Goal: Task Accomplishment & Management: Use online tool/utility

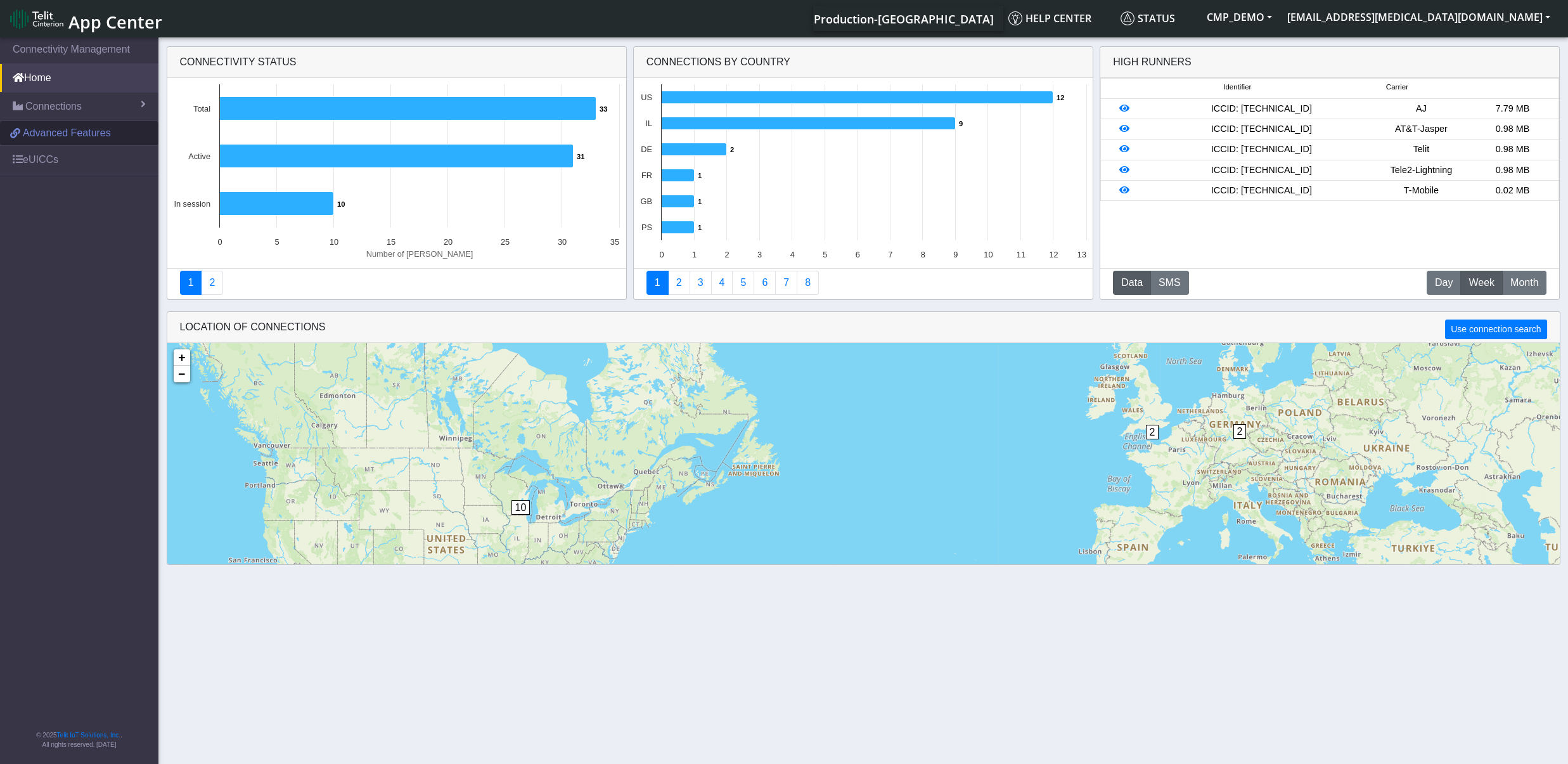
click at [49, 135] on span "Advanced Features" at bounding box center [66, 133] width 88 height 15
click at [83, 106] on link "Connections" at bounding box center [79, 107] width 158 height 28
click at [57, 135] on link "List" at bounding box center [79, 133] width 158 height 26
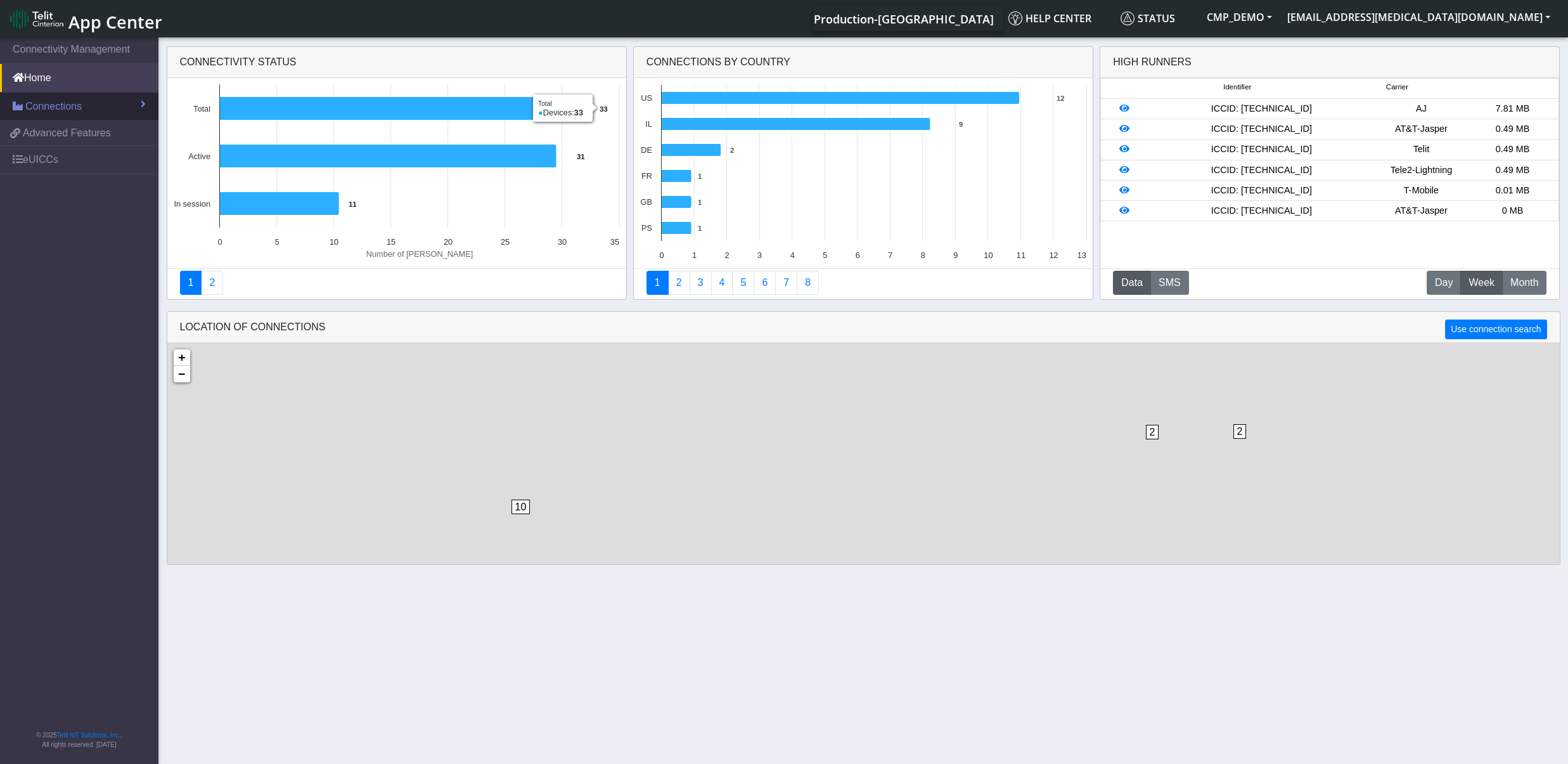
click at [77, 110] on span "Connections" at bounding box center [54, 107] width 56 height 15
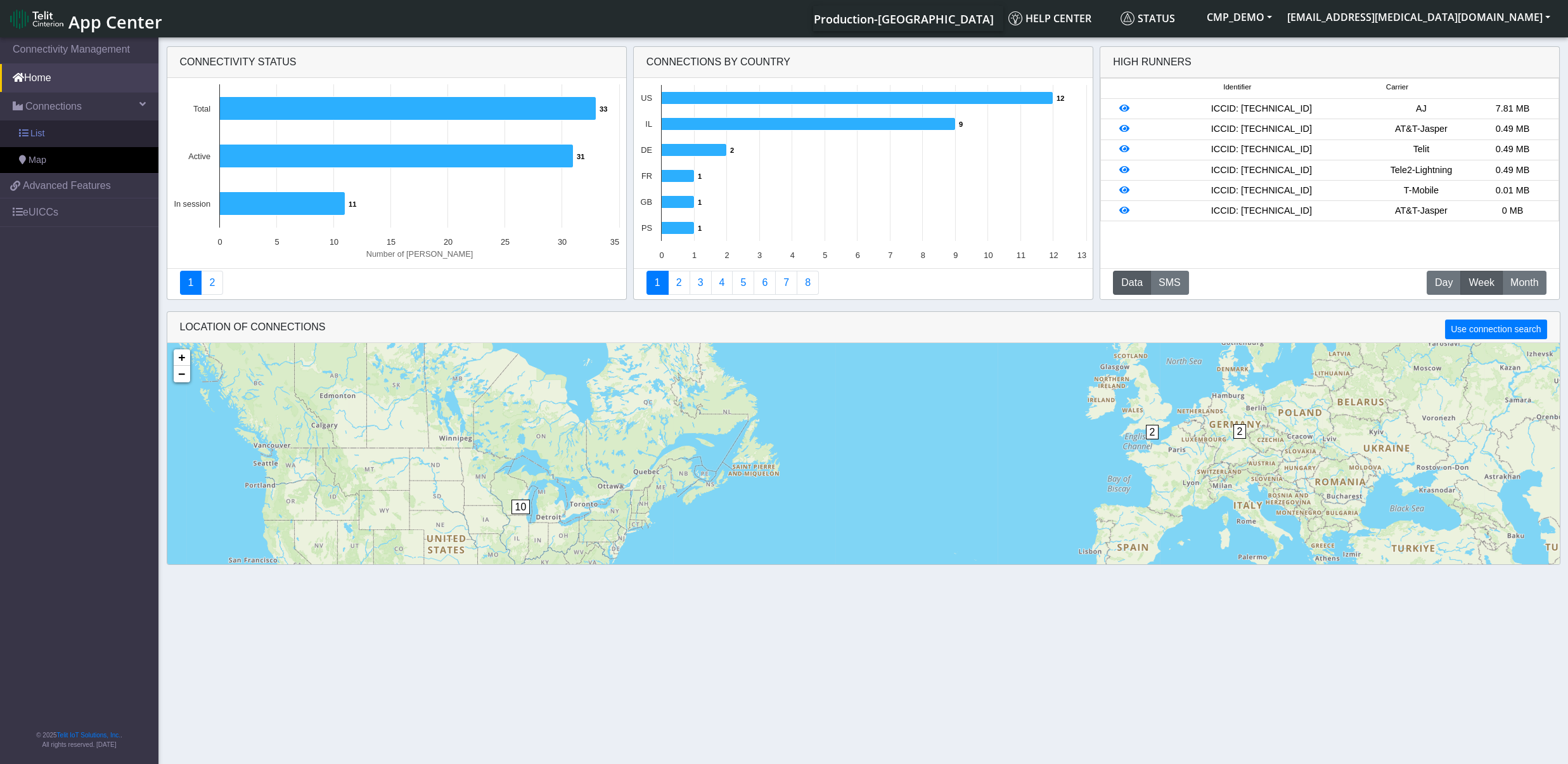
click at [60, 134] on link "List" at bounding box center [79, 133] width 158 height 26
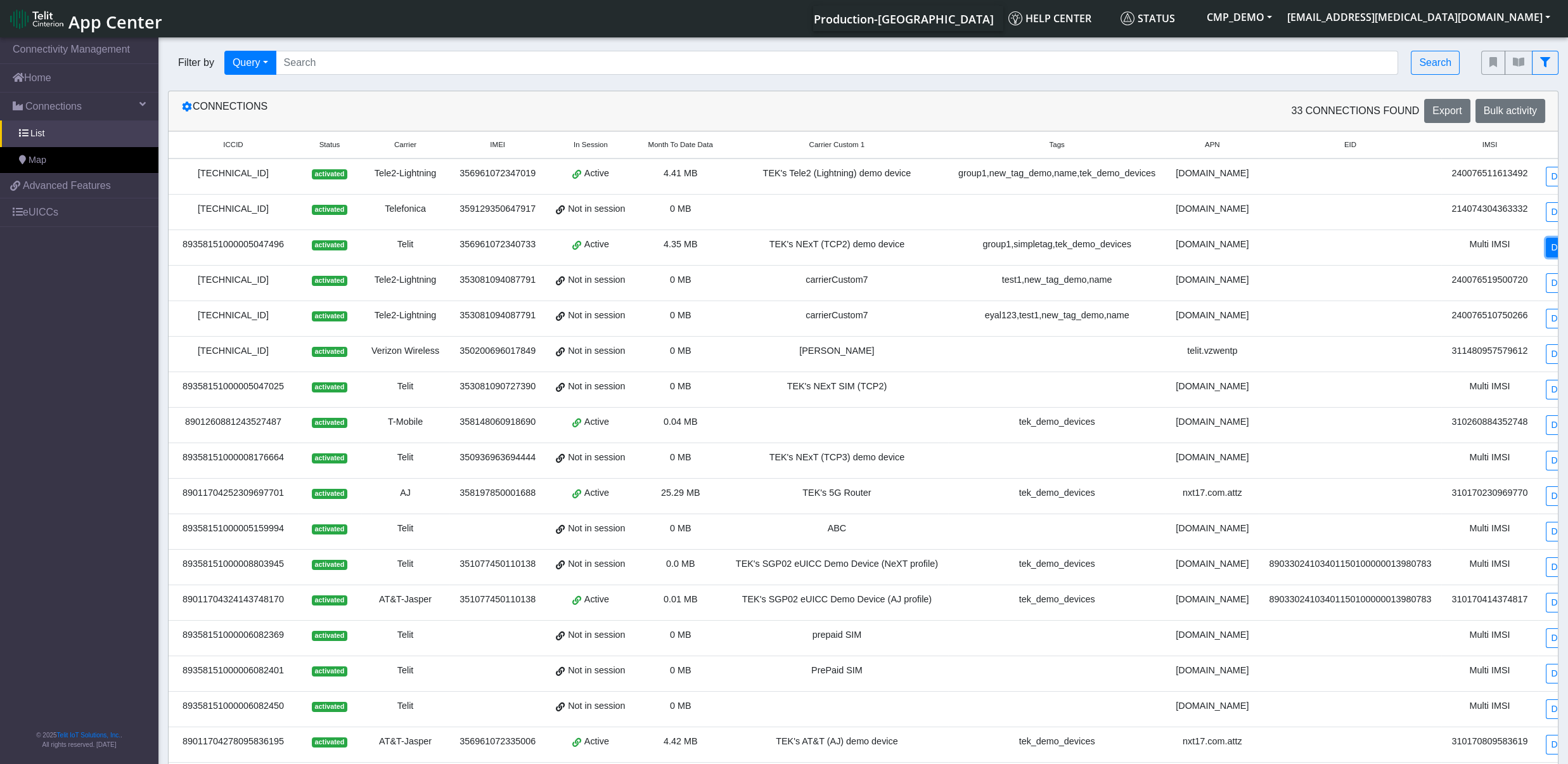
click at [1545, 256] on link "Detail" at bounding box center [1563, 248] width 35 height 20
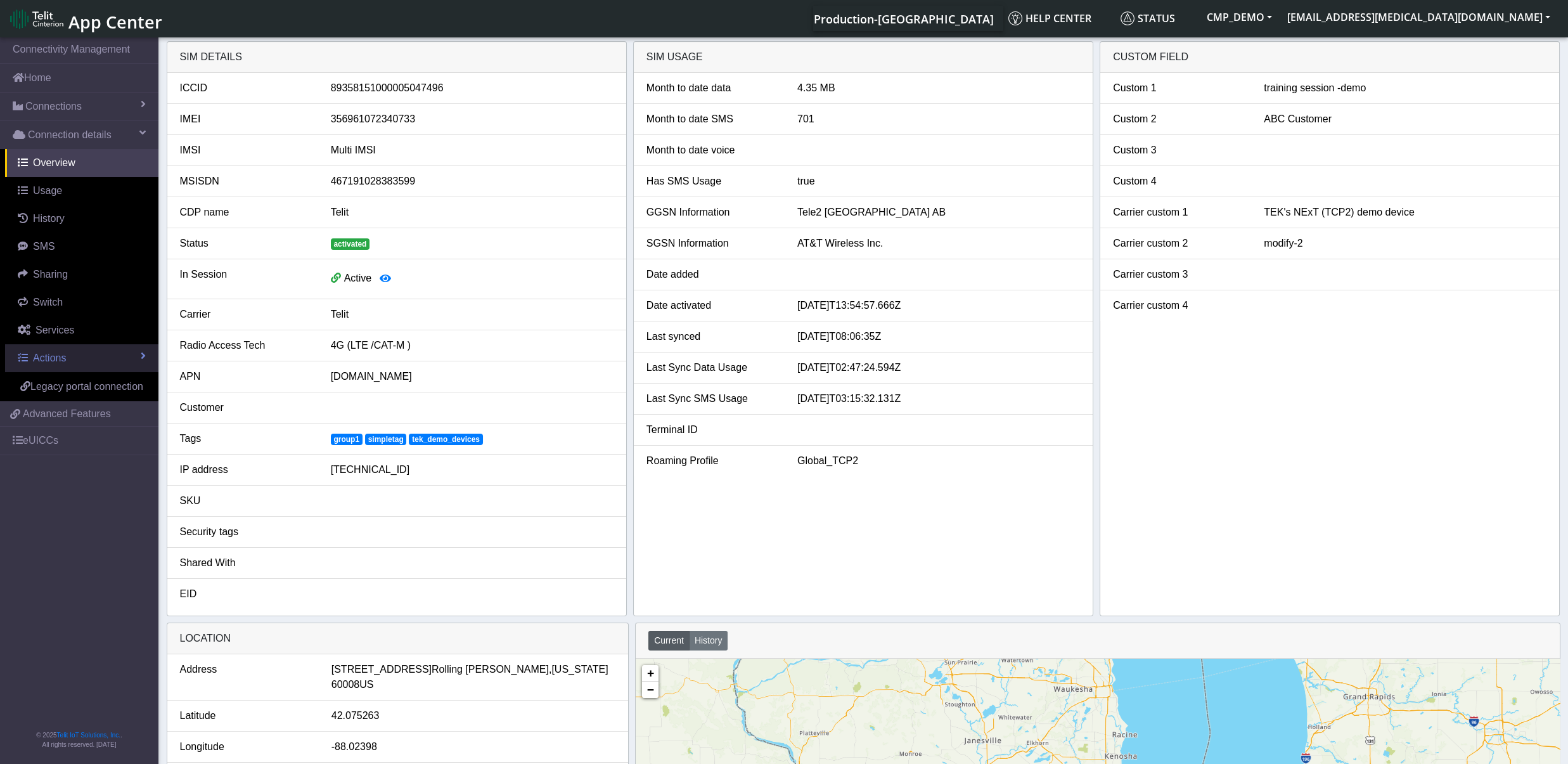
click at [79, 358] on link "Actions" at bounding box center [82, 358] width 154 height 28
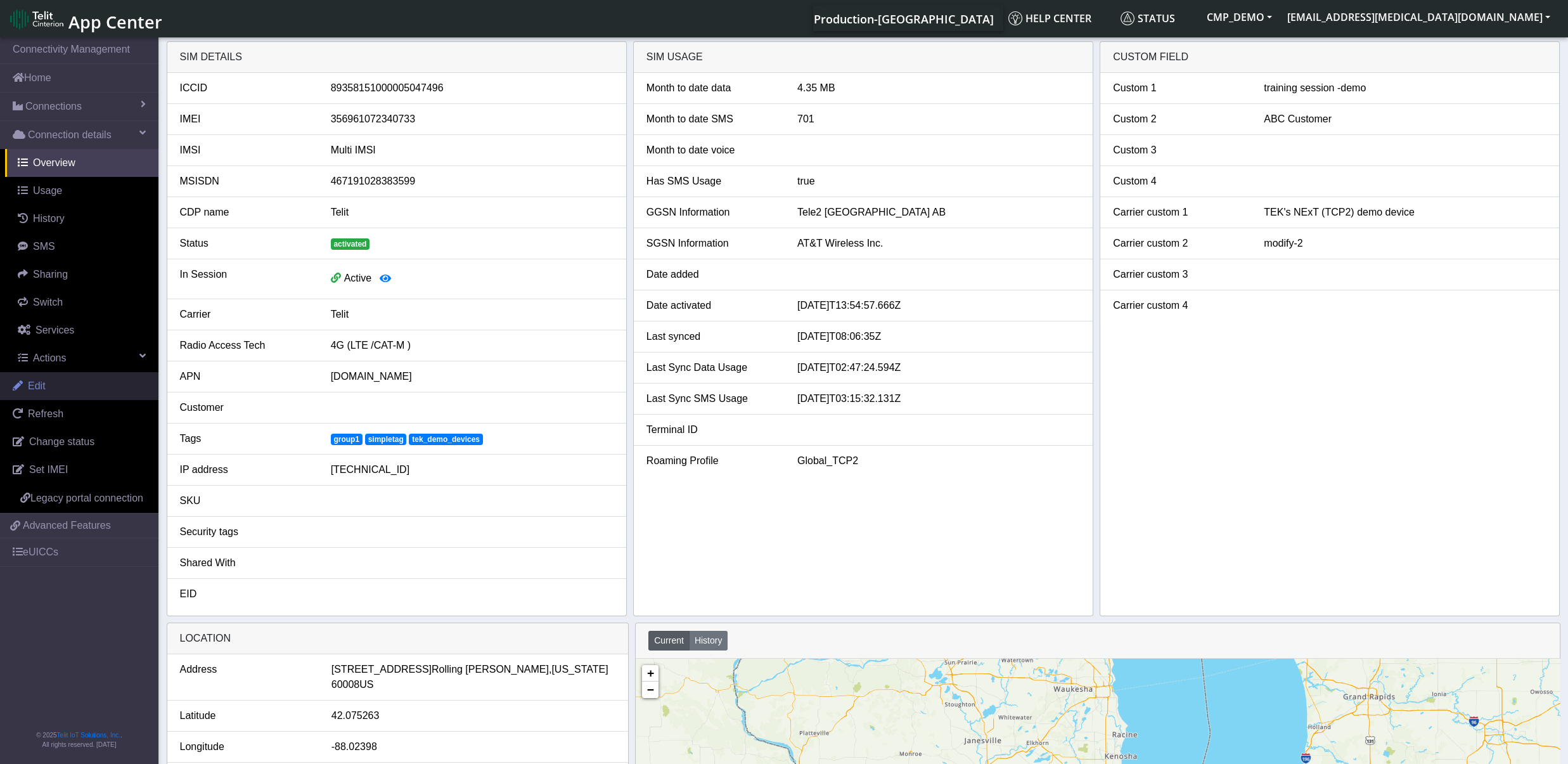
click at [76, 395] on link "Edit" at bounding box center [79, 386] width 158 height 28
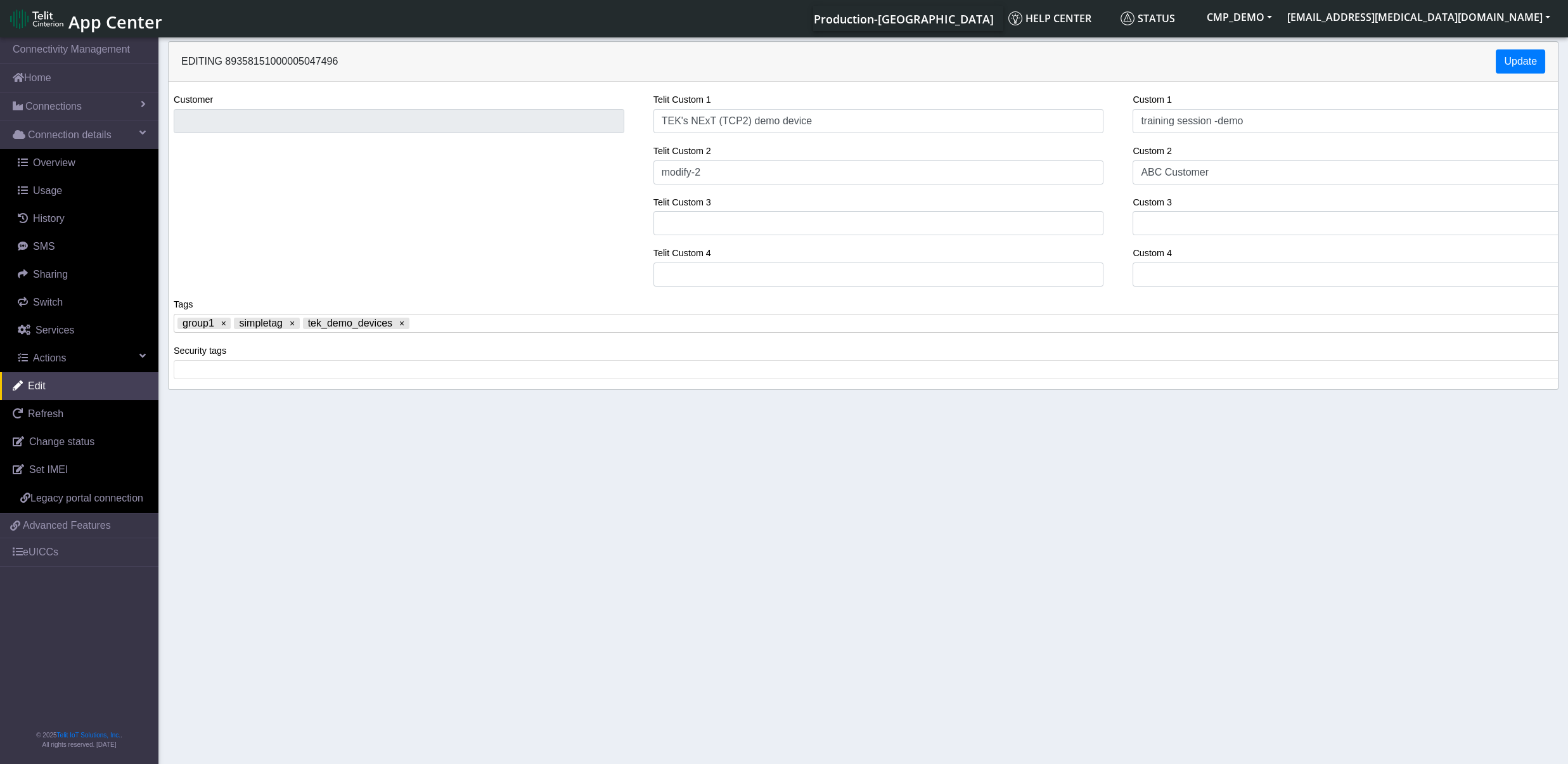
click at [430, 323] on span at bounding box center [986, 323] width 1147 height 12
click at [1515, 58] on button "Update" at bounding box center [1520, 61] width 49 height 24
click at [61, 165] on span "Overview" at bounding box center [54, 163] width 43 height 11
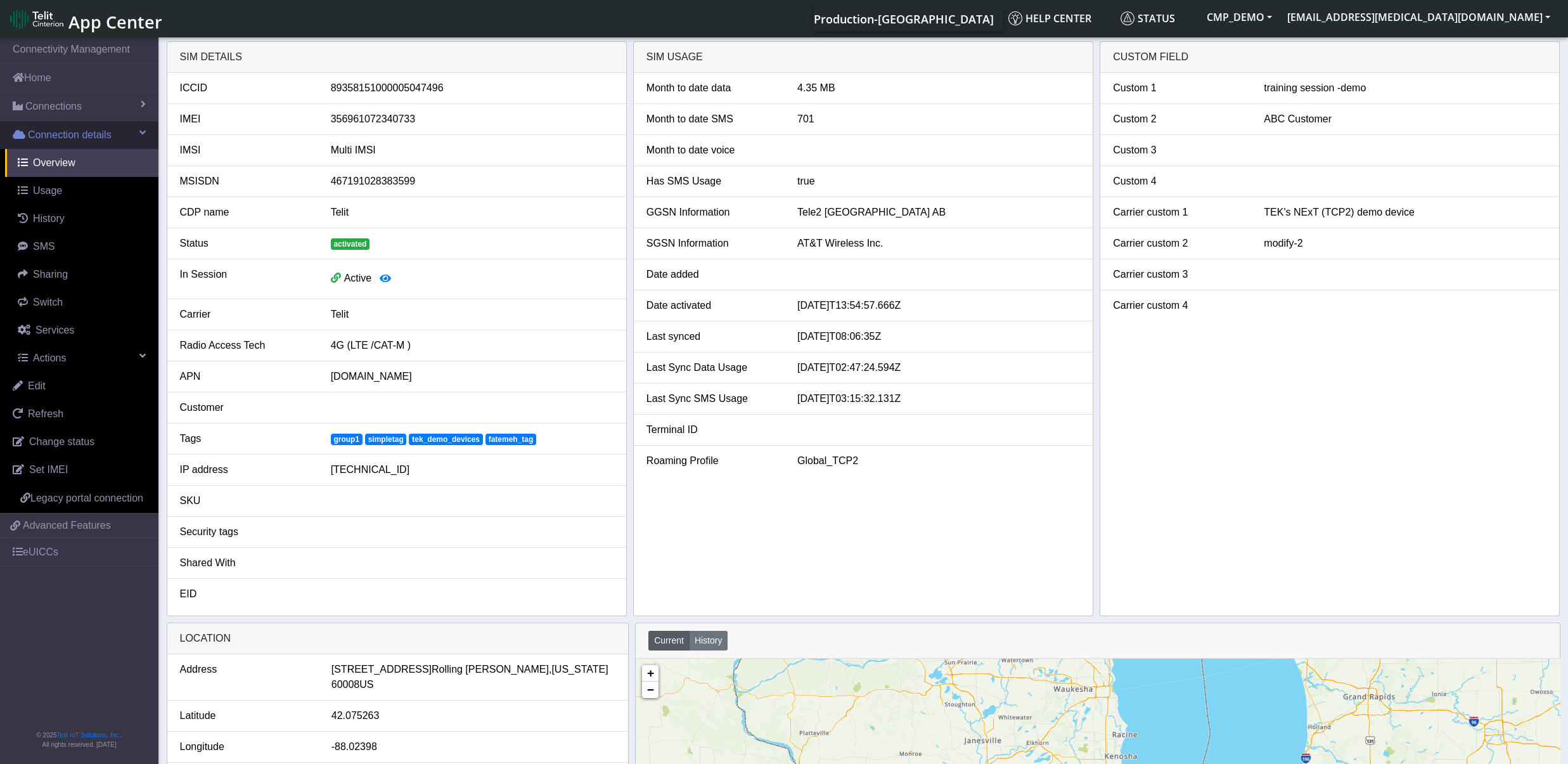
click at [60, 132] on span "Connection details" at bounding box center [70, 135] width 84 height 15
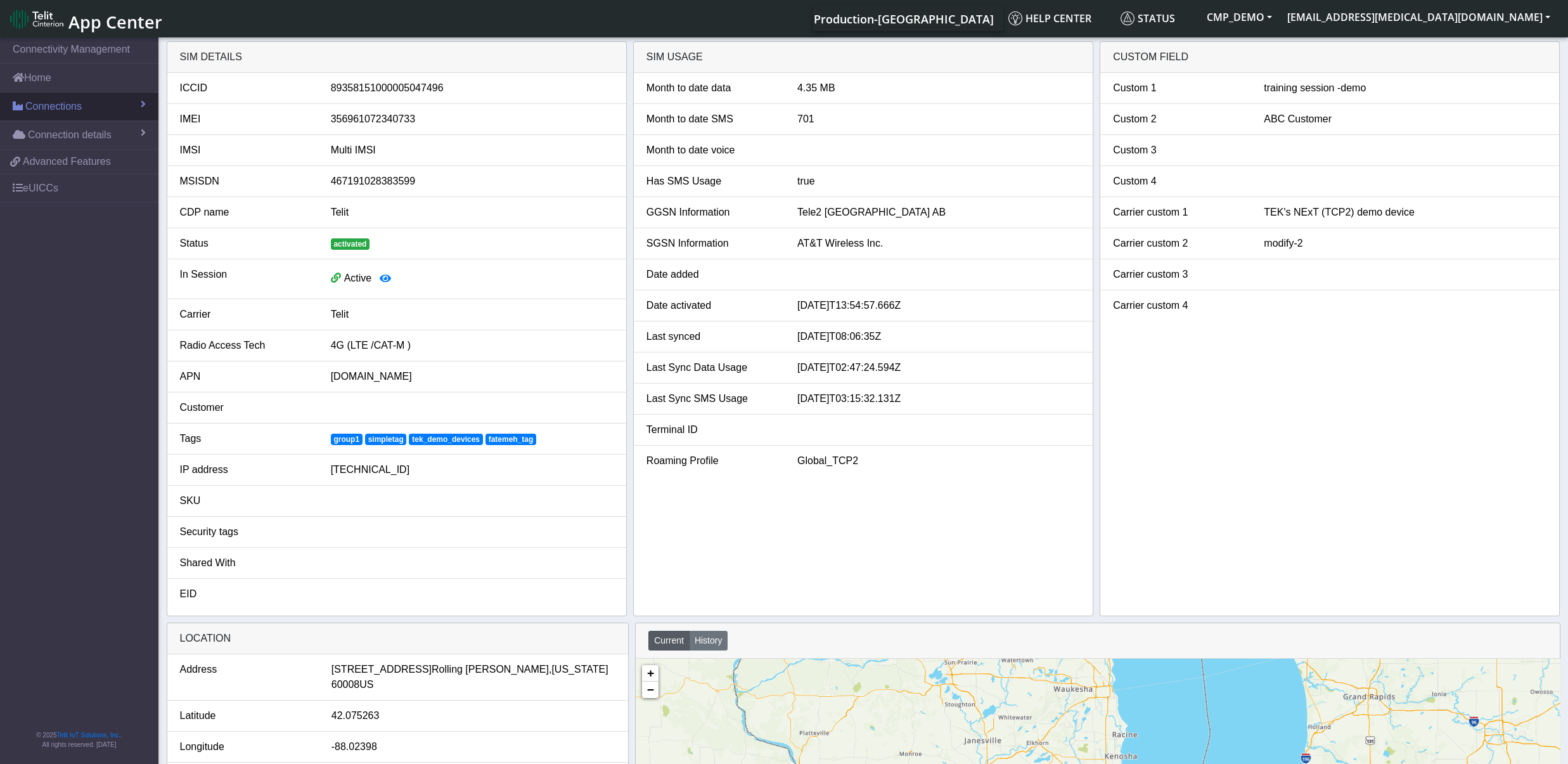
click at [80, 110] on span "Connections" at bounding box center [54, 107] width 56 height 15
click at [82, 128] on link "List" at bounding box center [79, 133] width 158 height 26
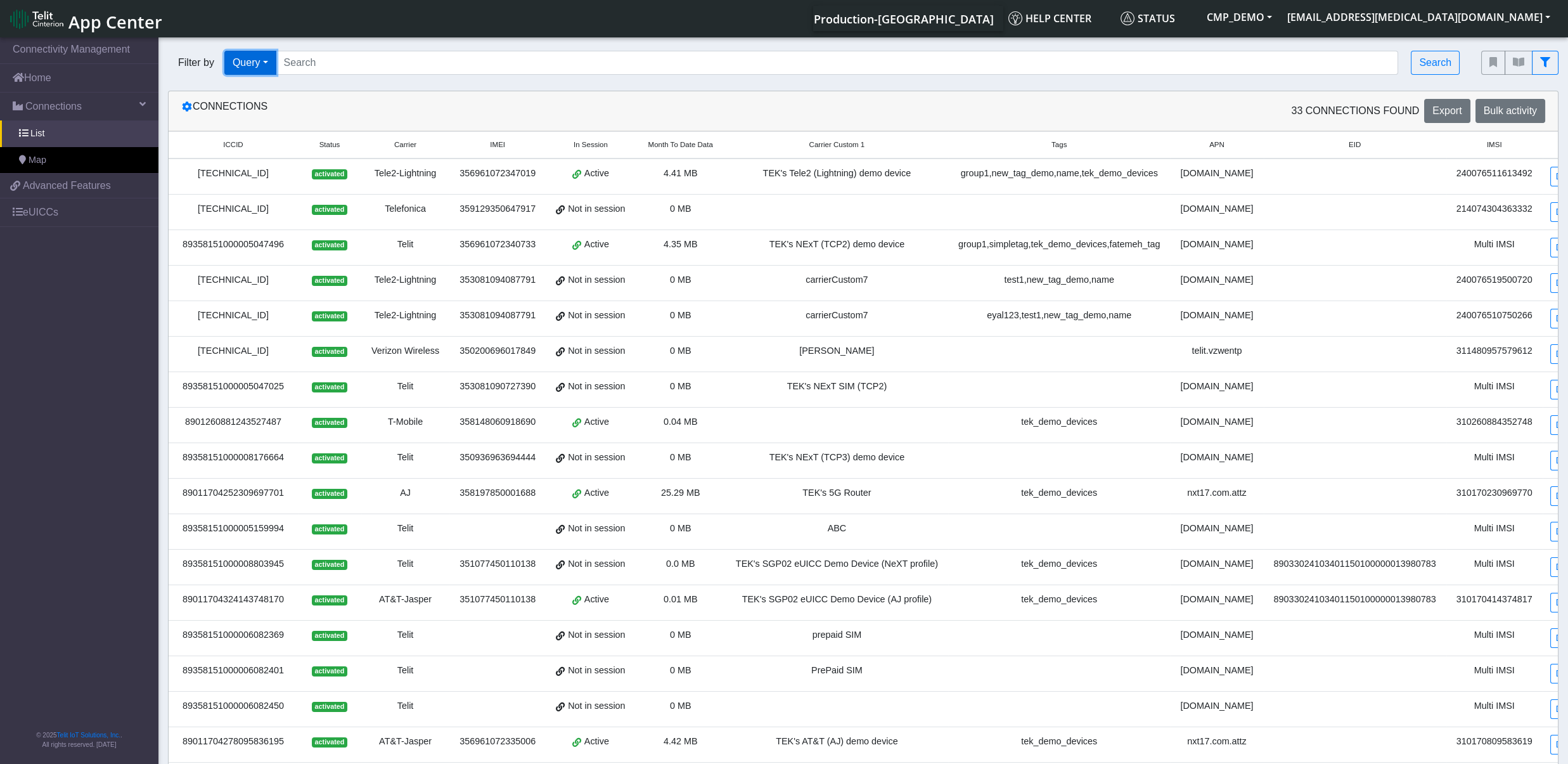
click at [268, 63] on button "Query" at bounding box center [250, 63] width 52 height 24
click at [258, 154] on button "Tags" at bounding box center [275, 153] width 100 height 20
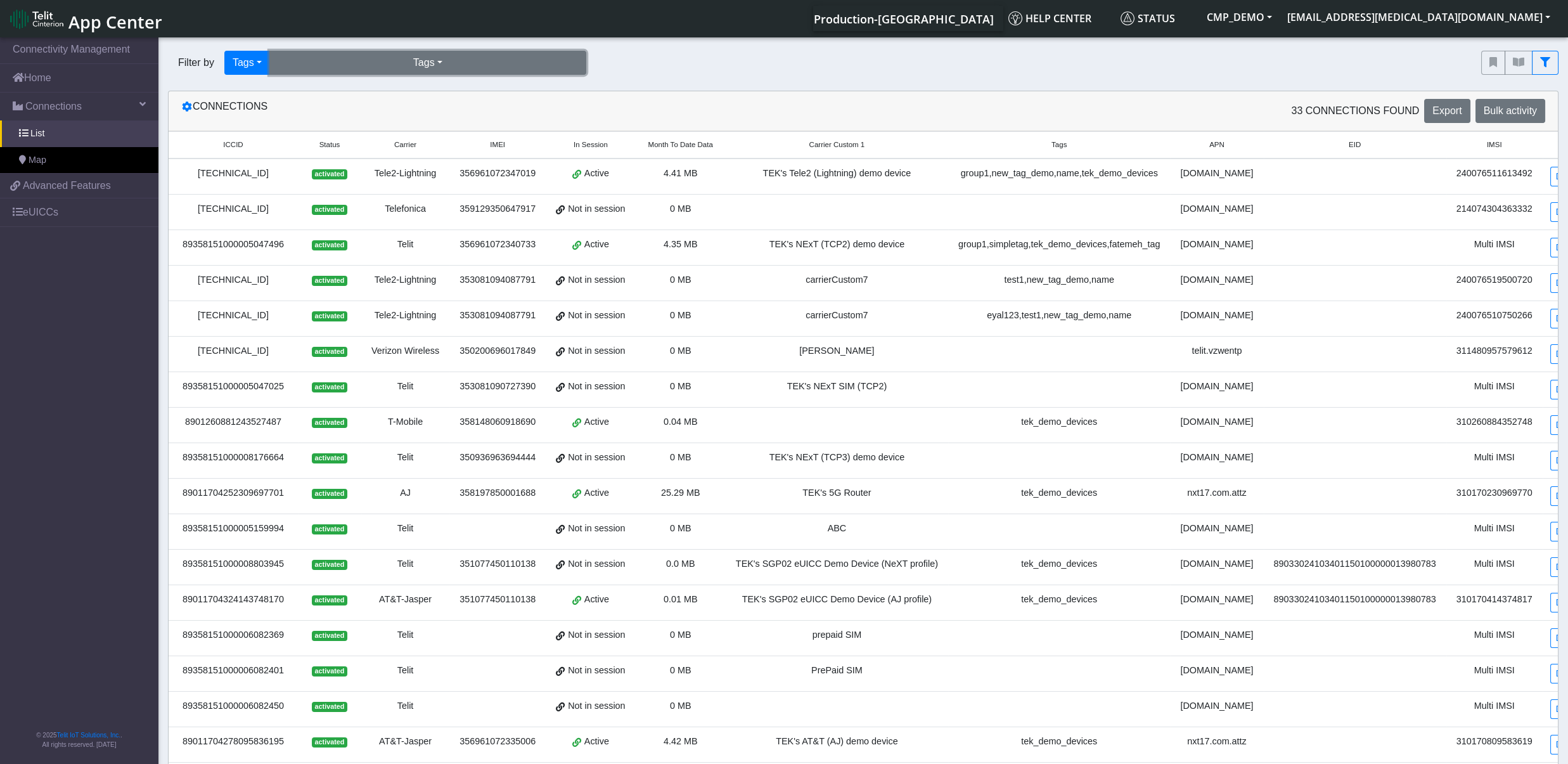
click at [453, 66] on button "Tags" at bounding box center [428, 63] width 317 height 24
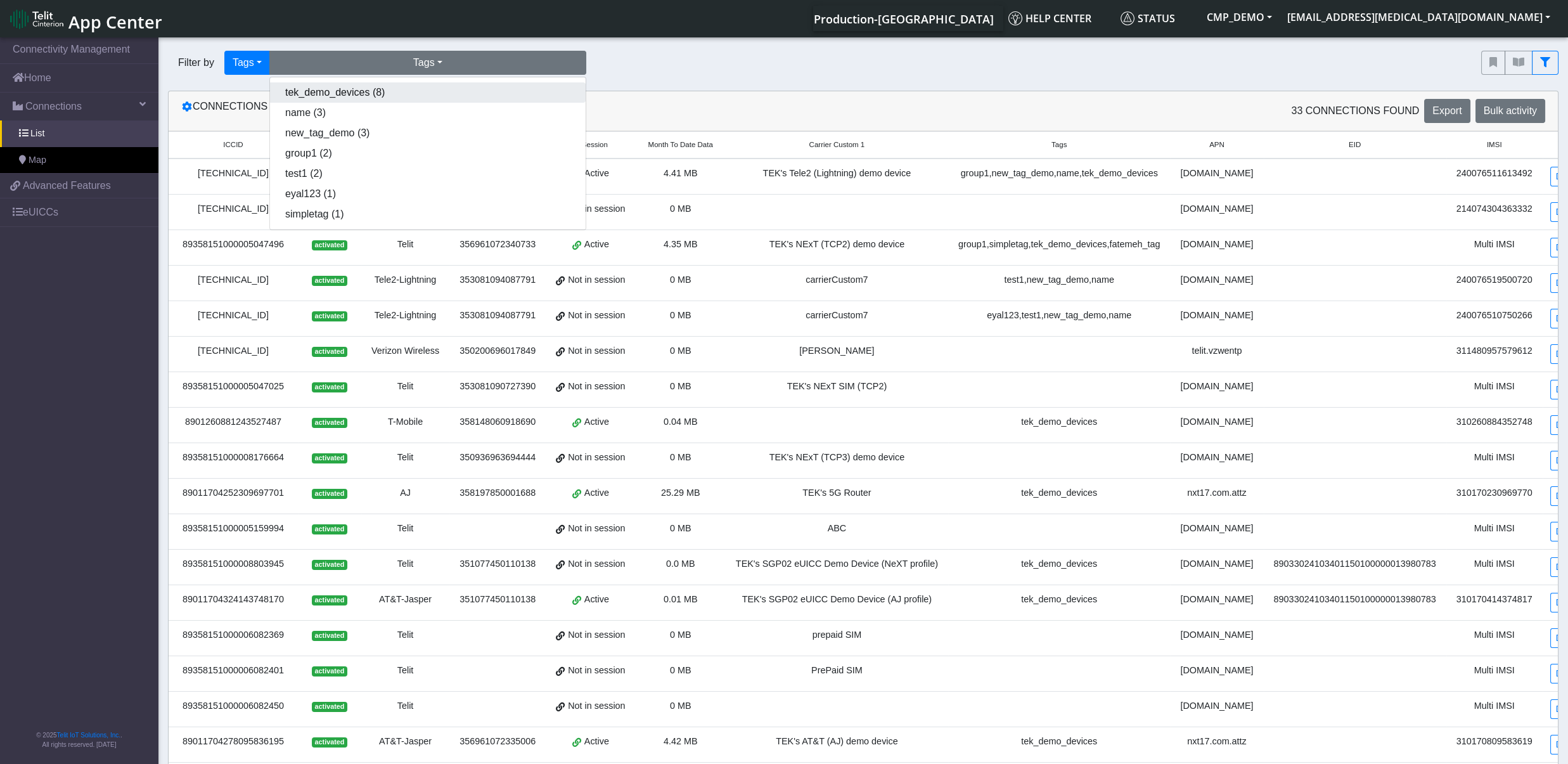
click at [328, 87] on button "tek_demo_devices (8)" at bounding box center [428, 93] width 316 height 20
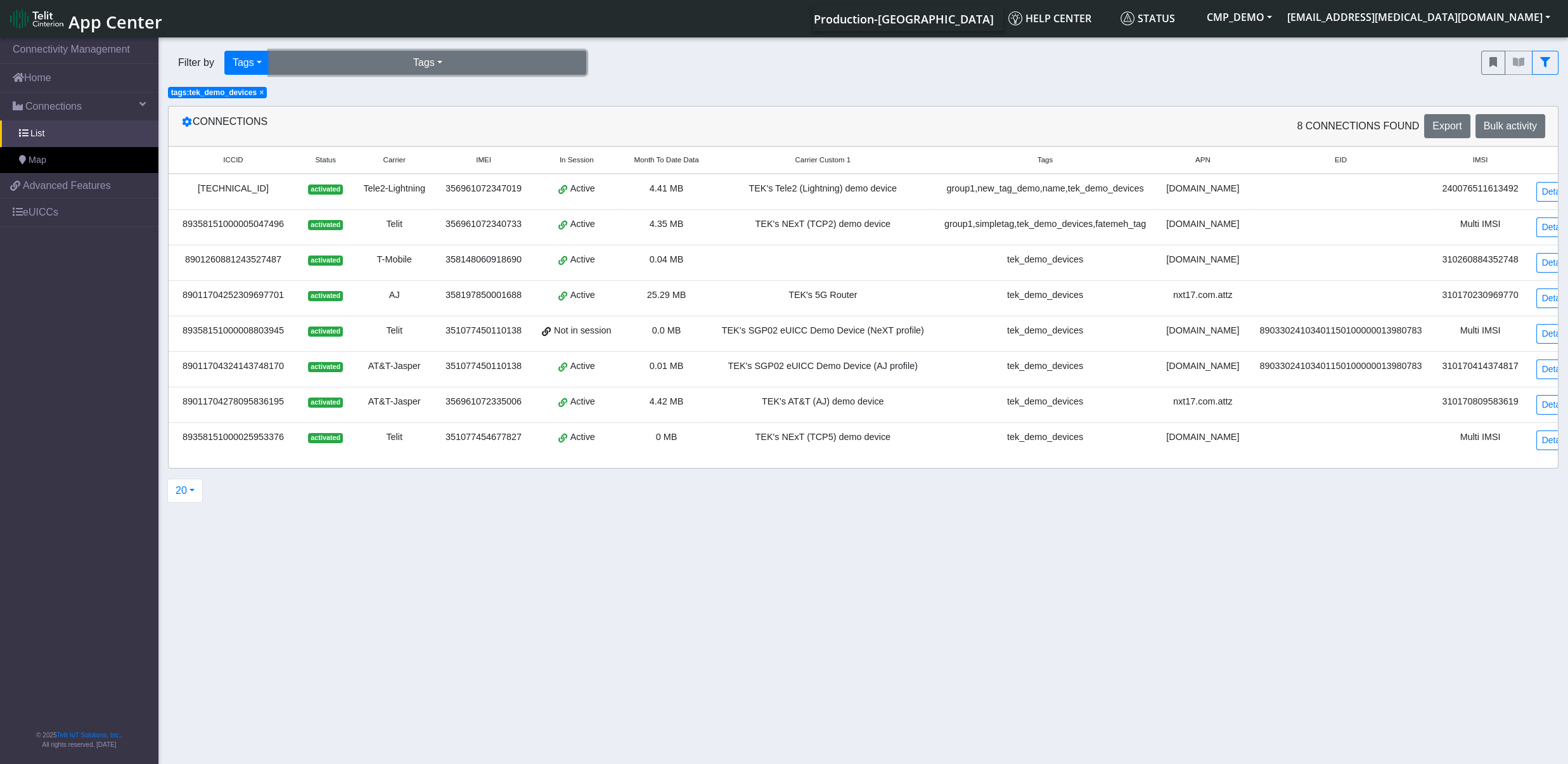
click at [460, 63] on button "Tags" at bounding box center [428, 63] width 317 height 24
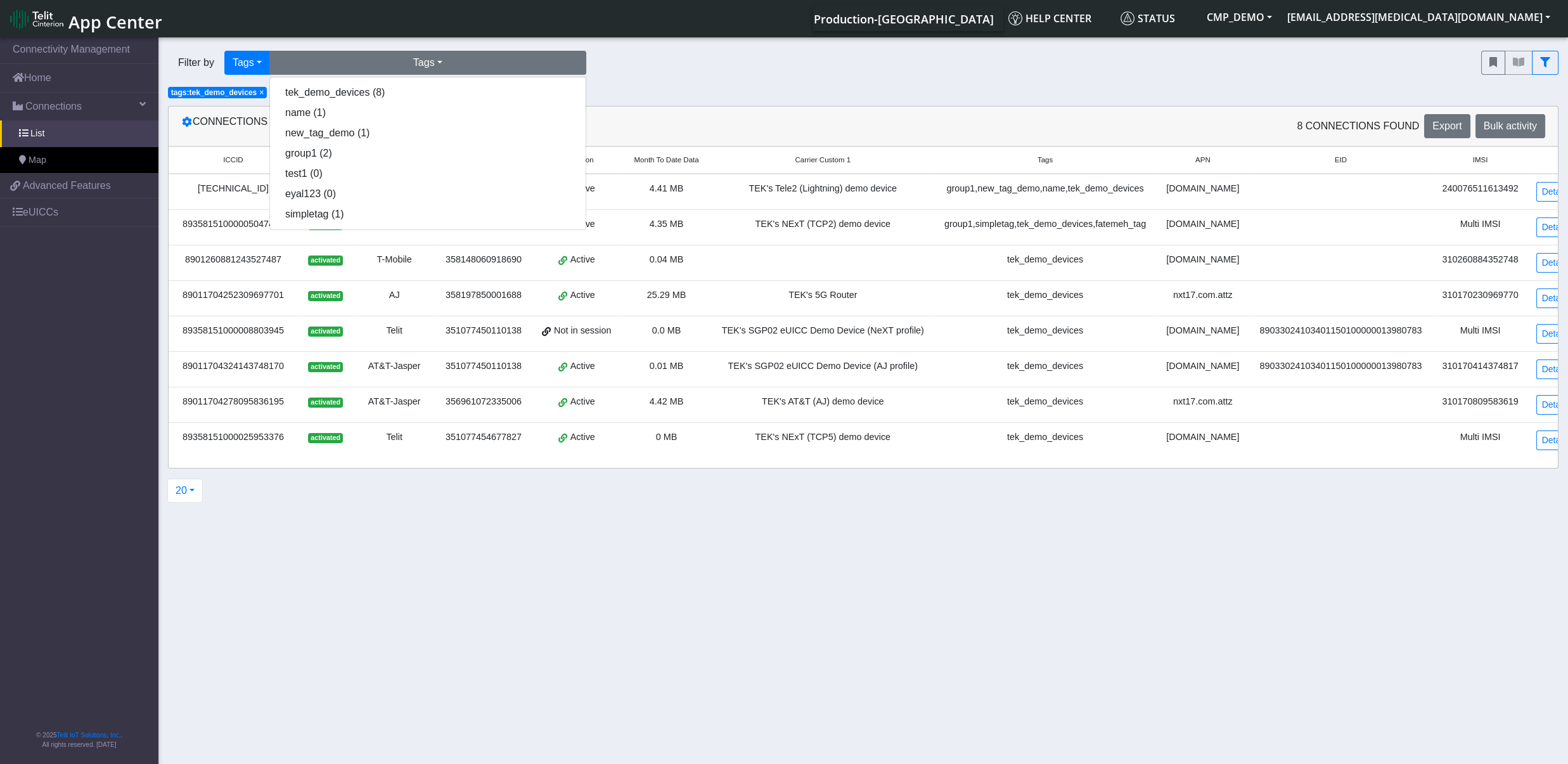
click at [684, 83] on div "Filter by Tags Query In Session Not connected Tags Country Operator Tags tek_de…" at bounding box center [814, 62] width 1313 height 43
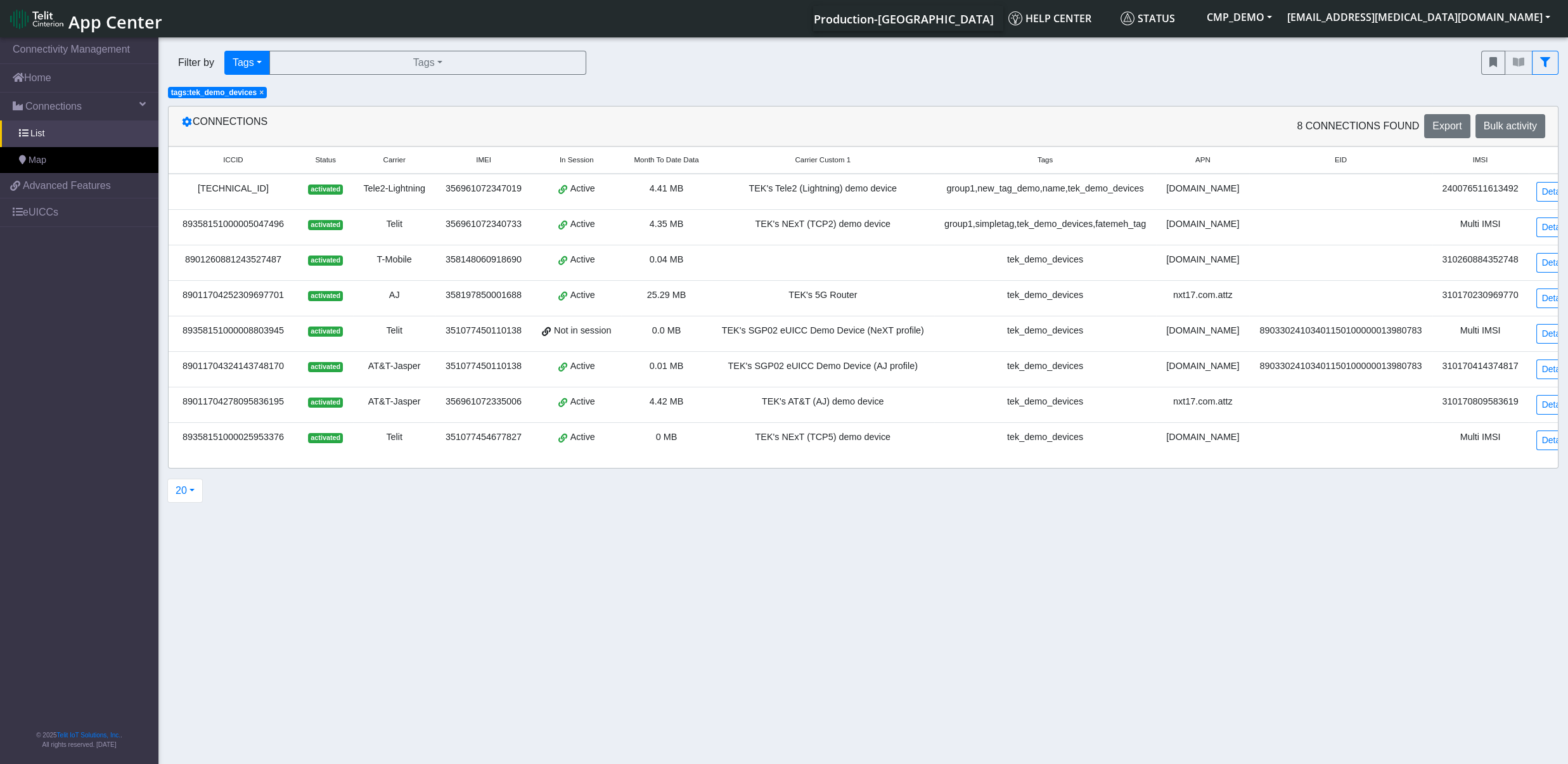
click at [259, 90] on span "×" at bounding box center [261, 93] width 5 height 9
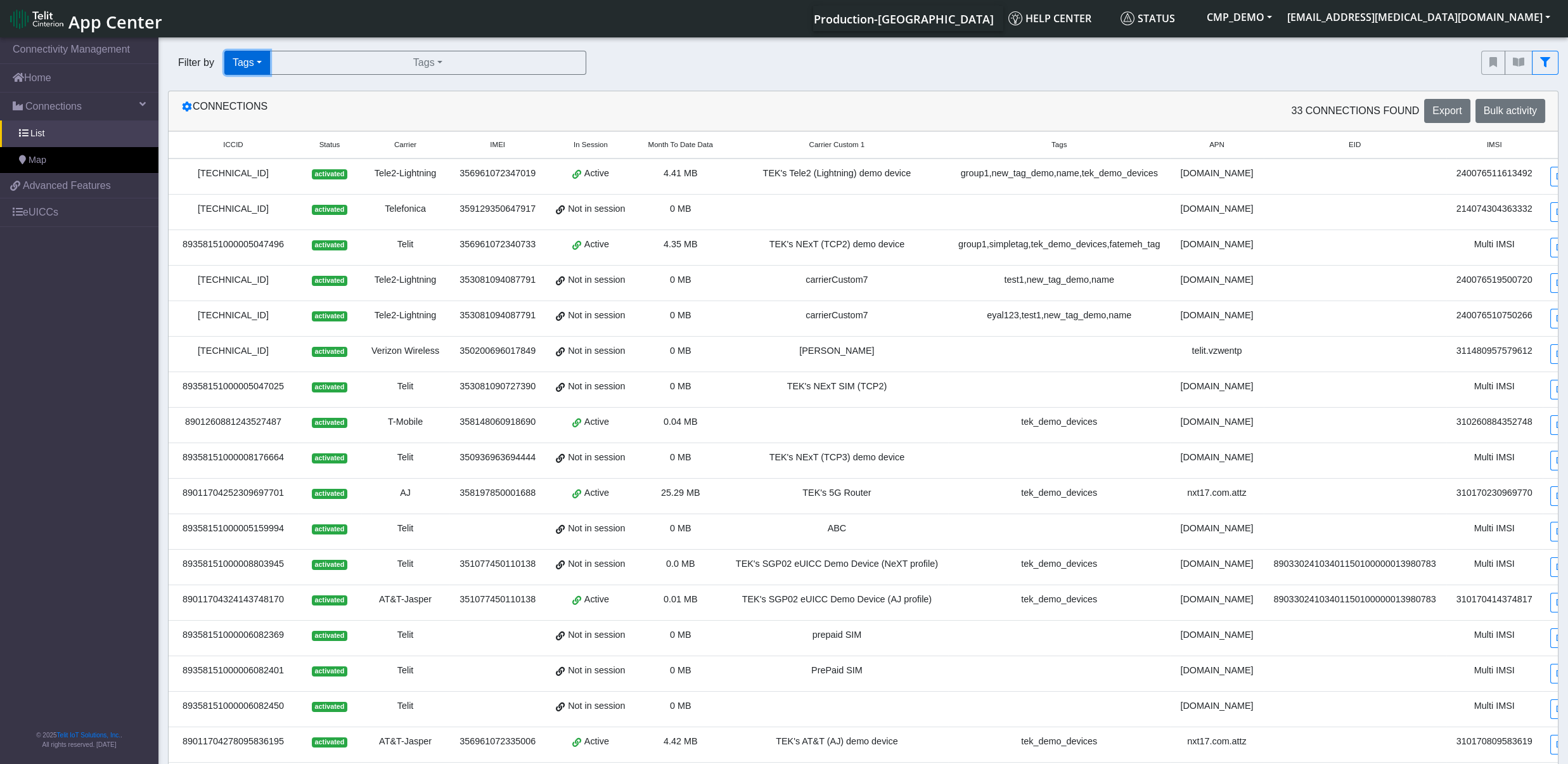
click at [260, 59] on button "Tags" at bounding box center [248, 63] width 46 height 24
click at [261, 156] on button "Tags" at bounding box center [275, 153] width 100 height 20
click at [393, 68] on button "Tags" at bounding box center [428, 63] width 317 height 24
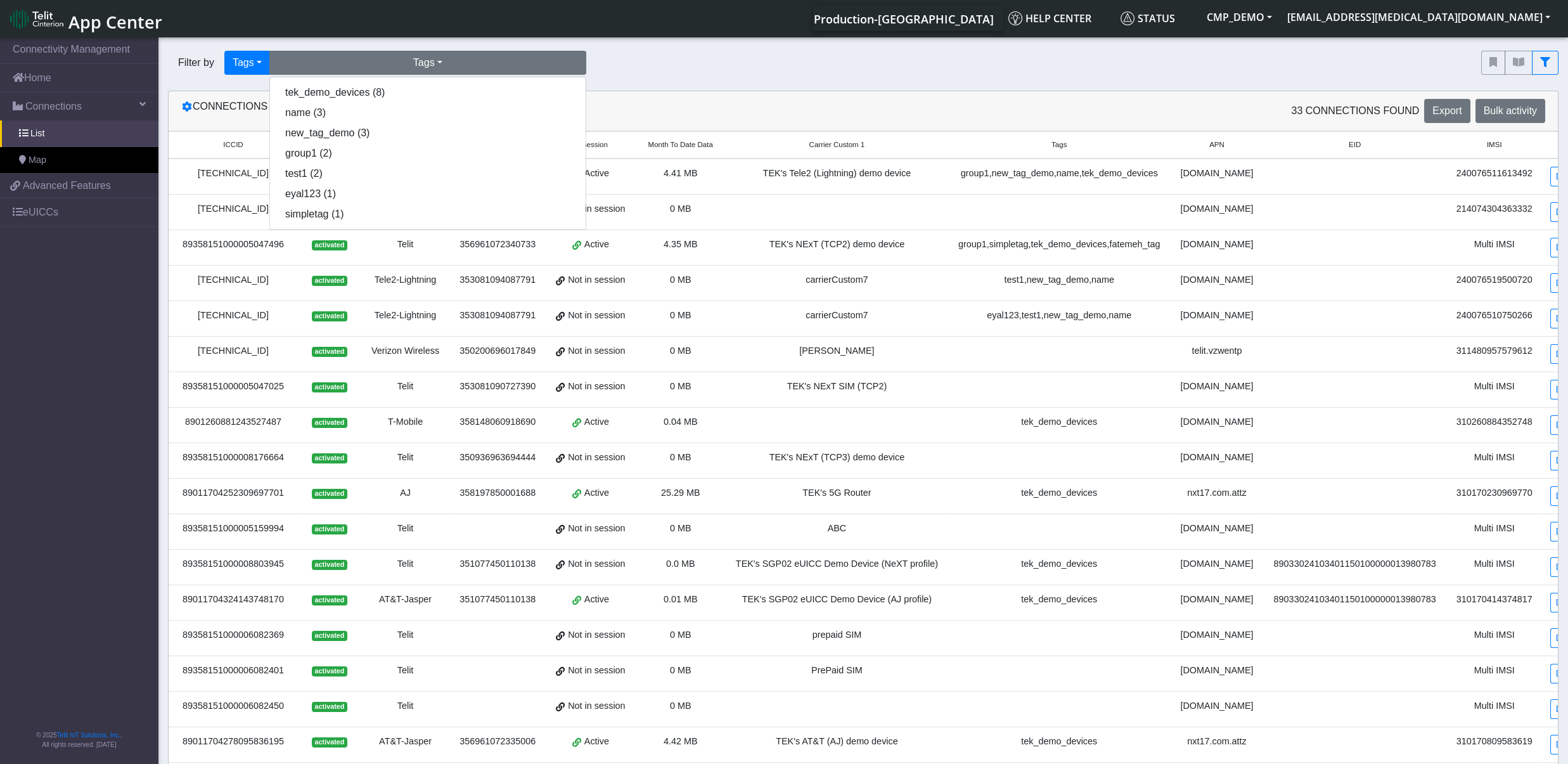
click at [791, 52] on div "Filter by Tags Query In Session Not connected Tags Country Operator Tags tek_de…" at bounding box center [815, 63] width 1294 height 24
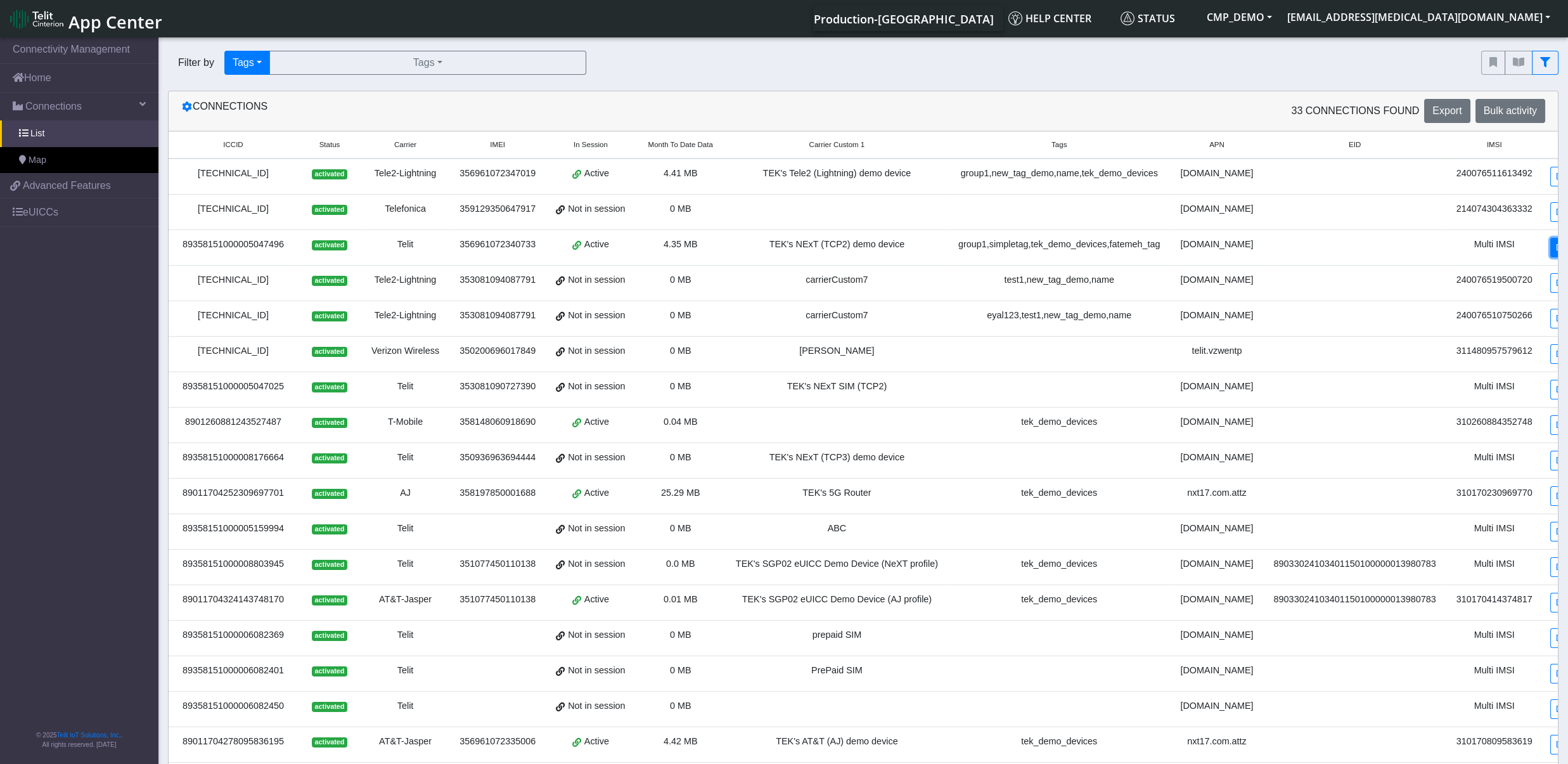
click at [1550, 250] on link "Detail" at bounding box center [1567, 248] width 35 height 20
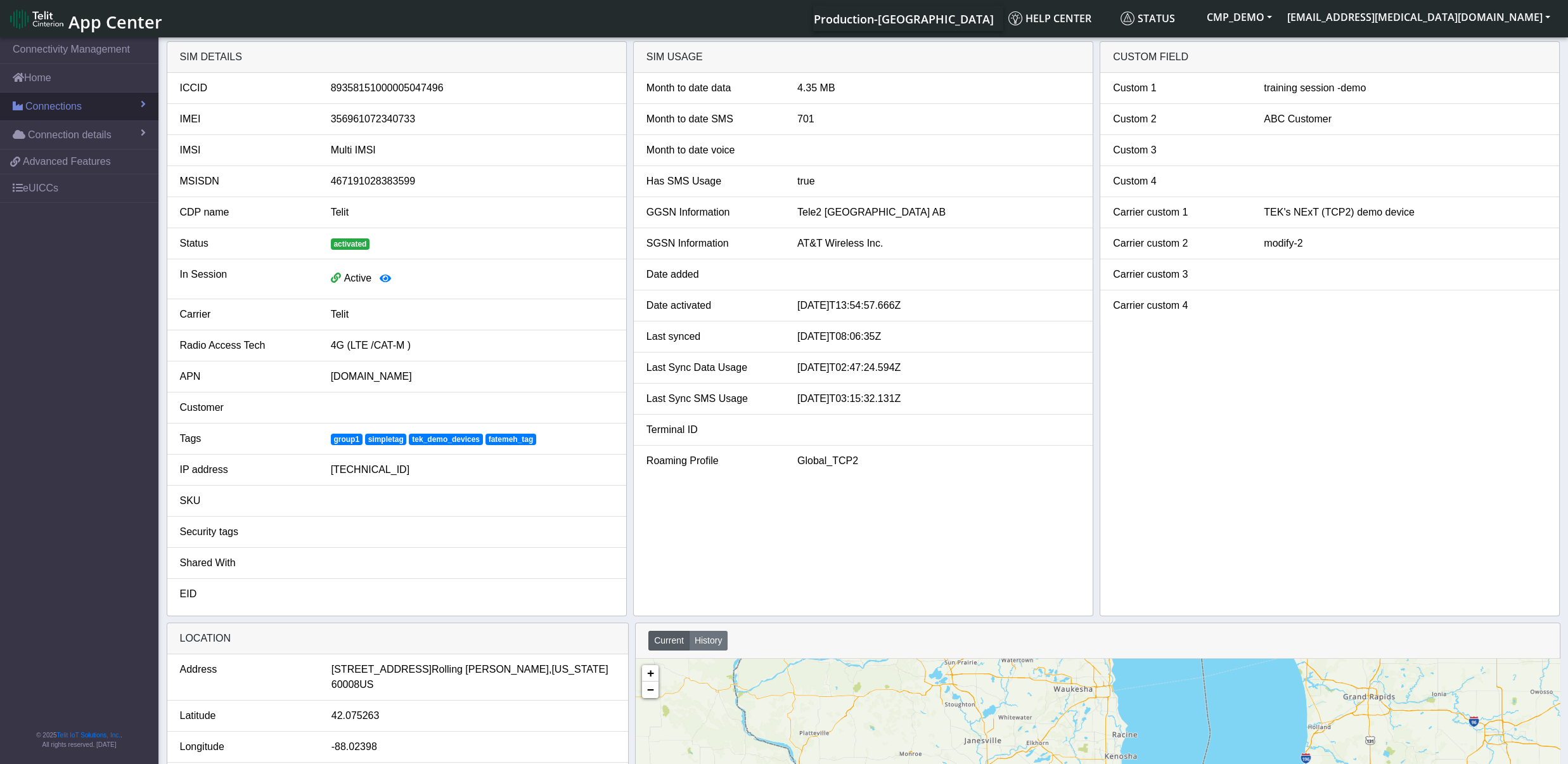
click at [61, 109] on span "Connections" at bounding box center [54, 107] width 56 height 15
click at [54, 127] on link "List" at bounding box center [79, 133] width 158 height 26
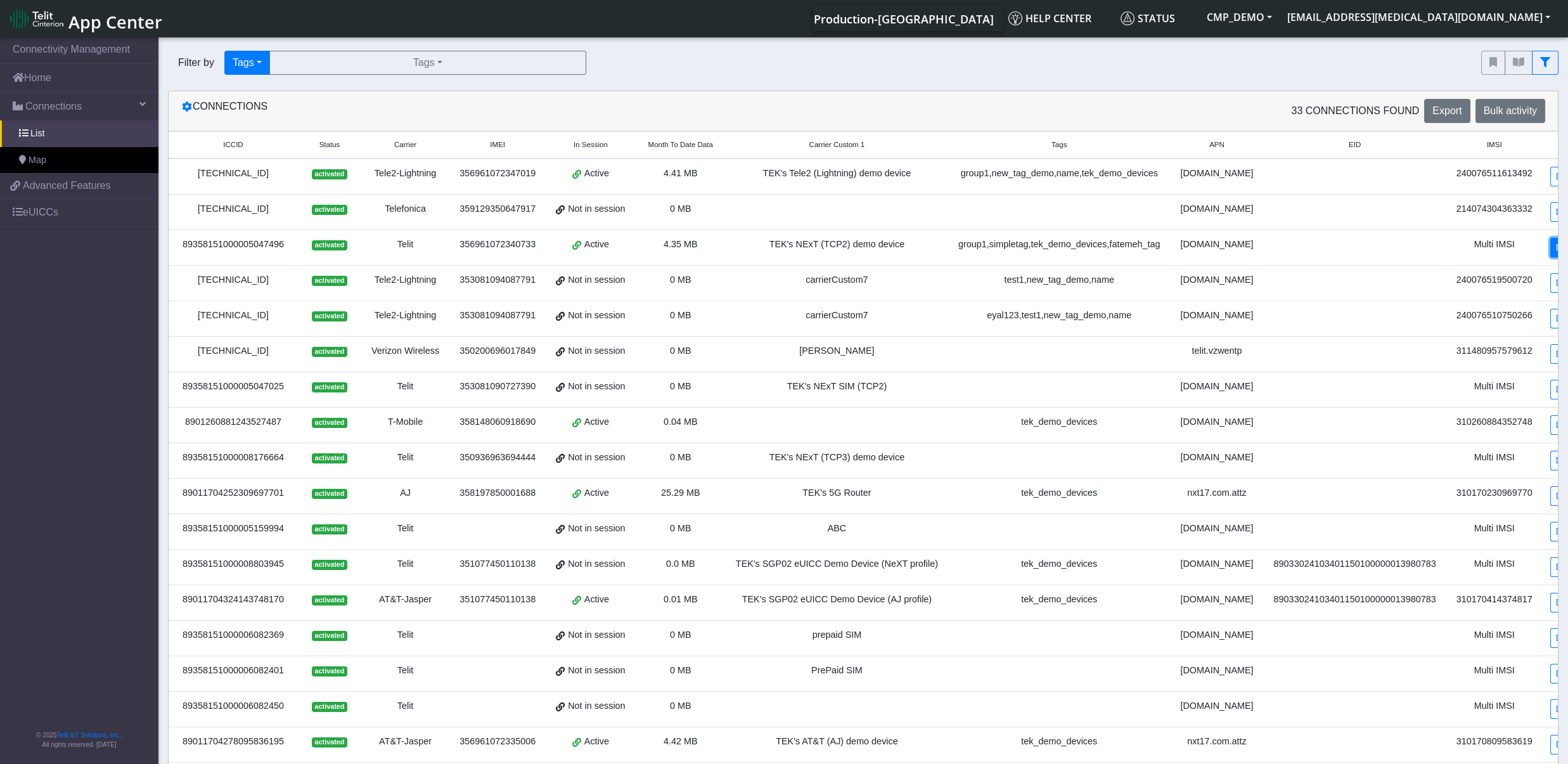
click at [1550, 250] on link "Detail" at bounding box center [1567, 248] width 35 height 20
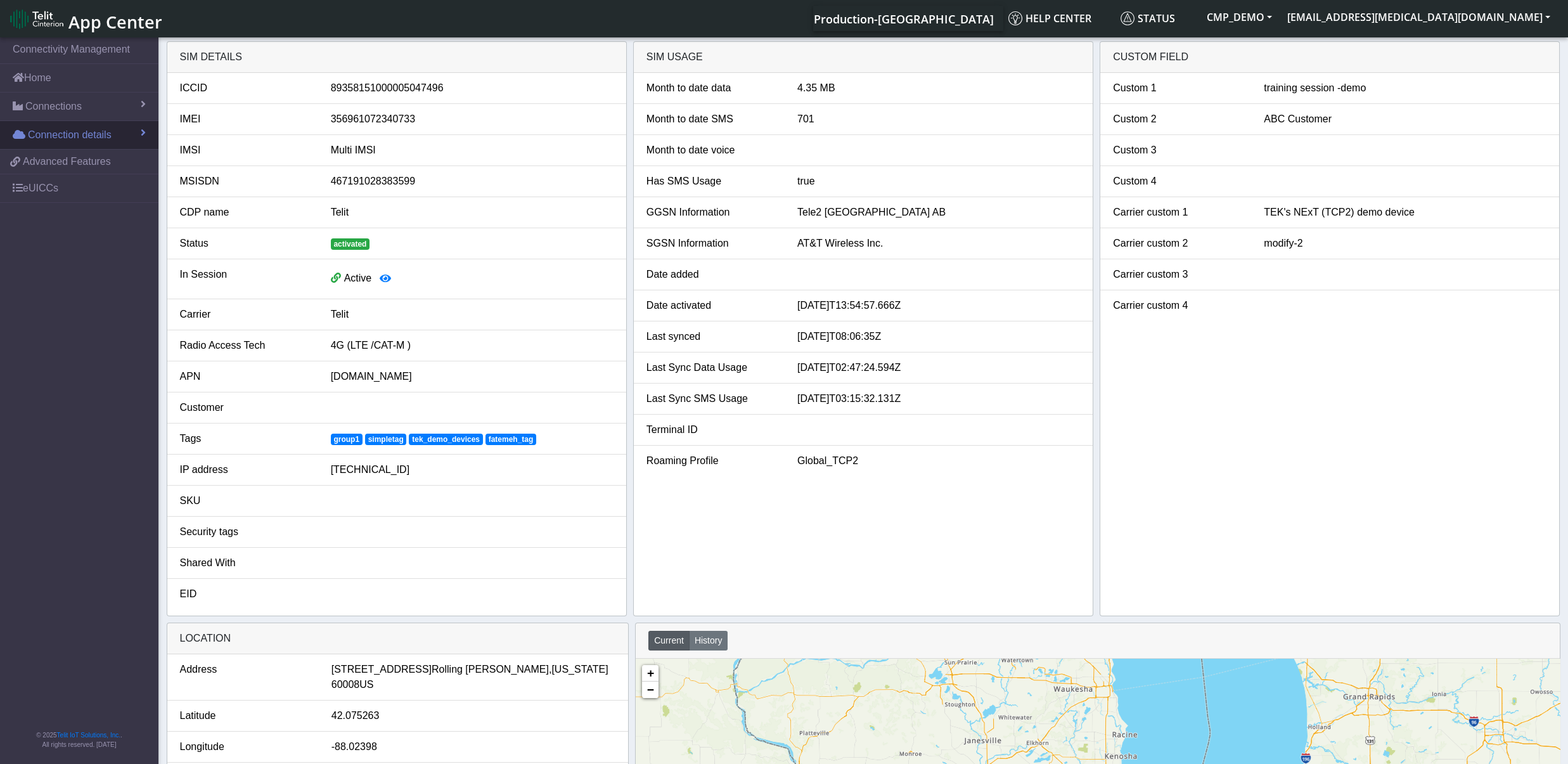
click at [107, 128] on span "Connection details" at bounding box center [70, 135] width 84 height 15
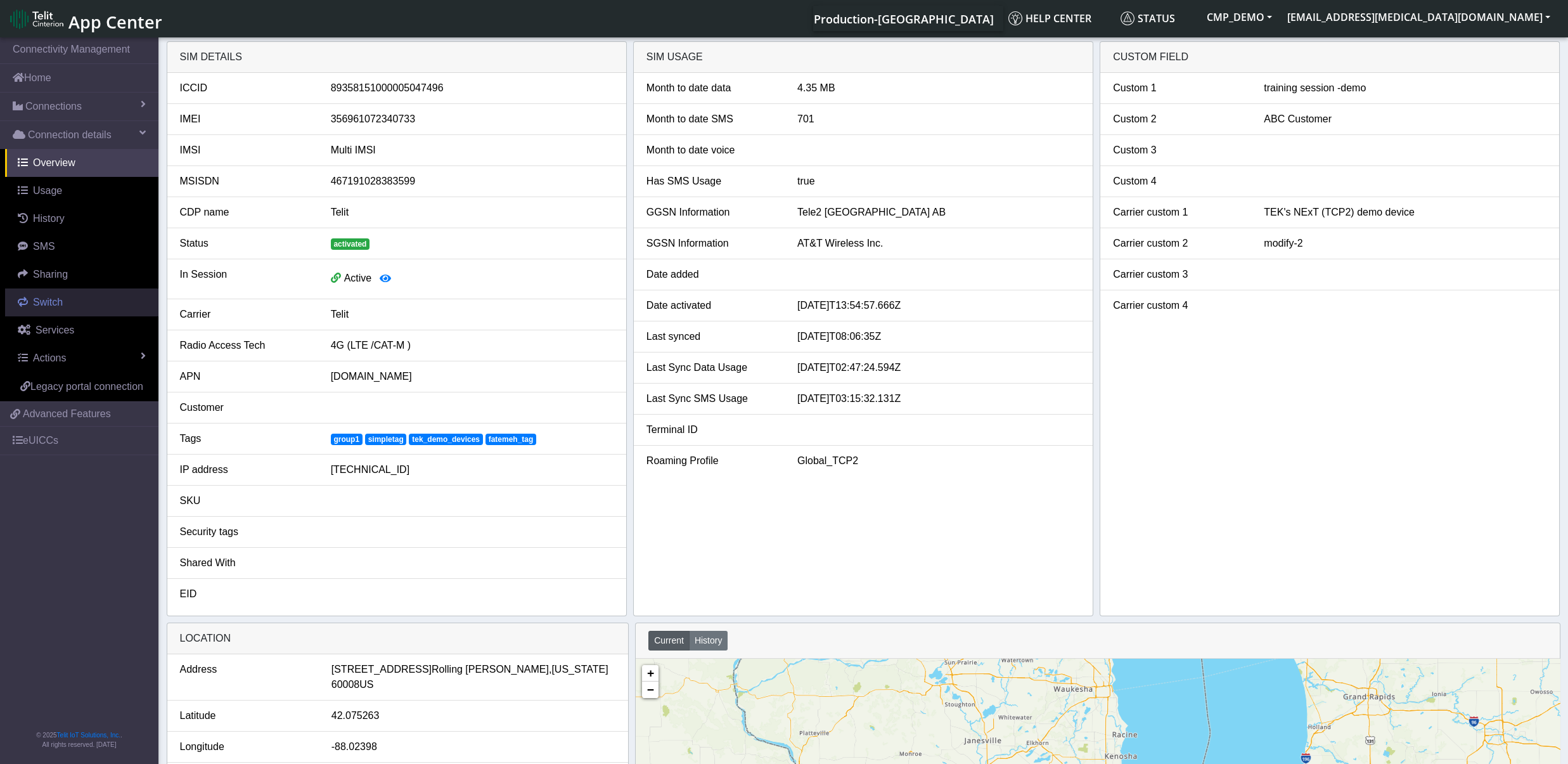
click at [56, 308] on span "Switch" at bounding box center [47, 302] width 30 height 11
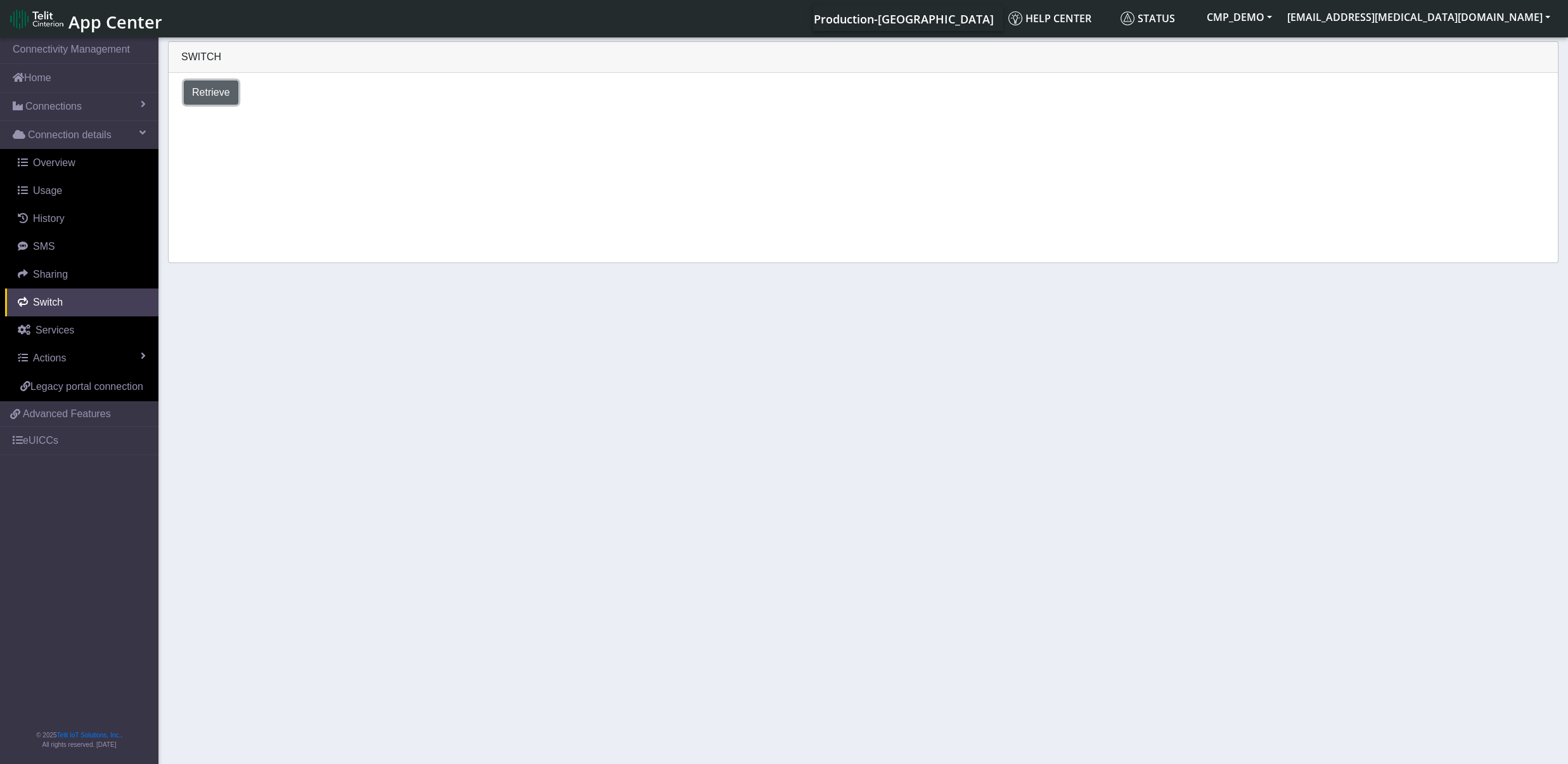
click at [214, 97] on span "Retrieve" at bounding box center [211, 92] width 38 height 11
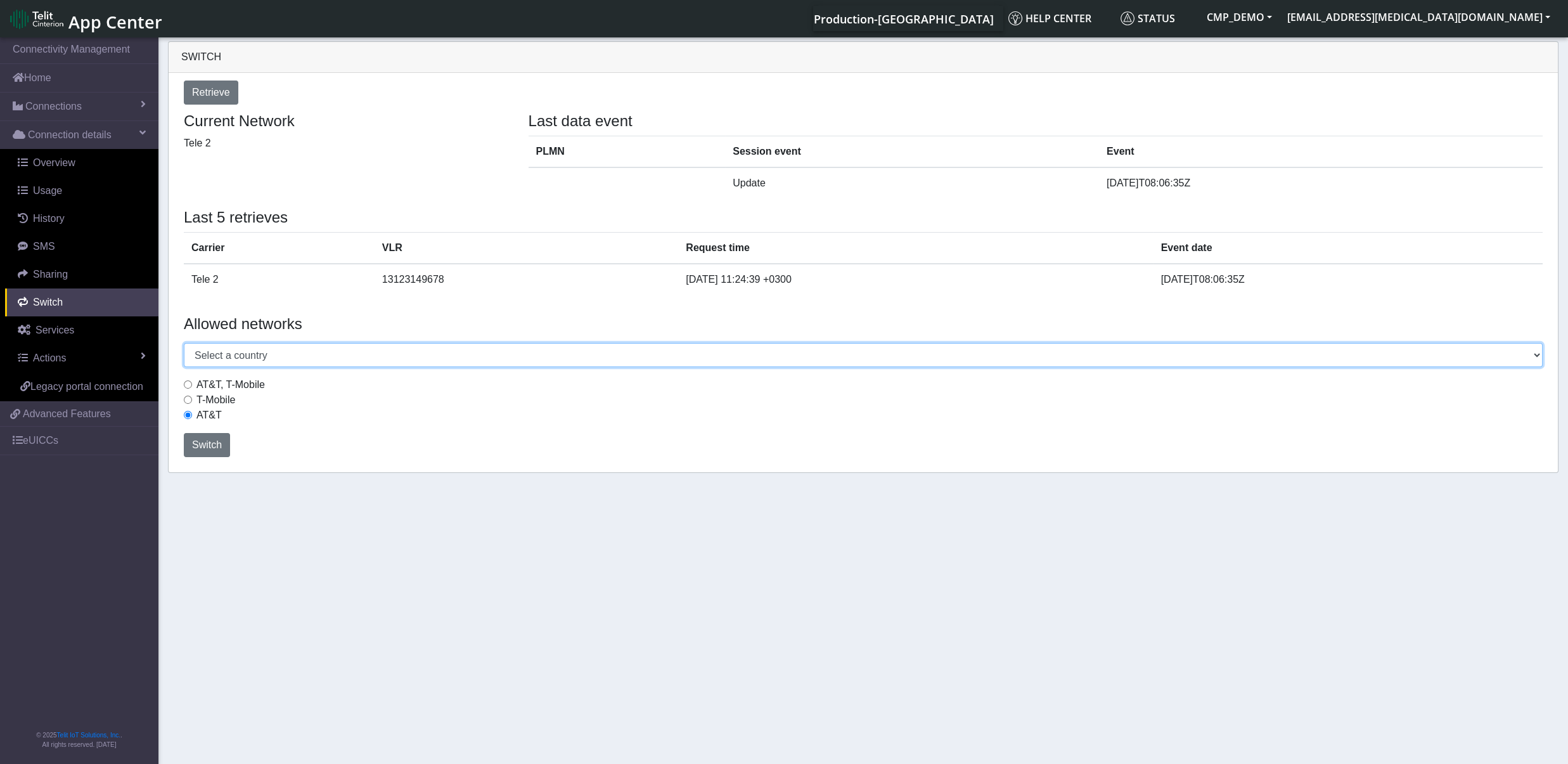
click at [184, 343] on select "Select a country [GEOGRAPHIC_DATA] [GEOGRAPHIC_DATA] [GEOGRAPHIC_DATA] [GEOGRAP…" at bounding box center [863, 355] width 1359 height 24
select select "[GEOGRAPHIC_DATA]"
click option "[GEOGRAPHIC_DATA]" at bounding box center [0, 0] width 0 height 0
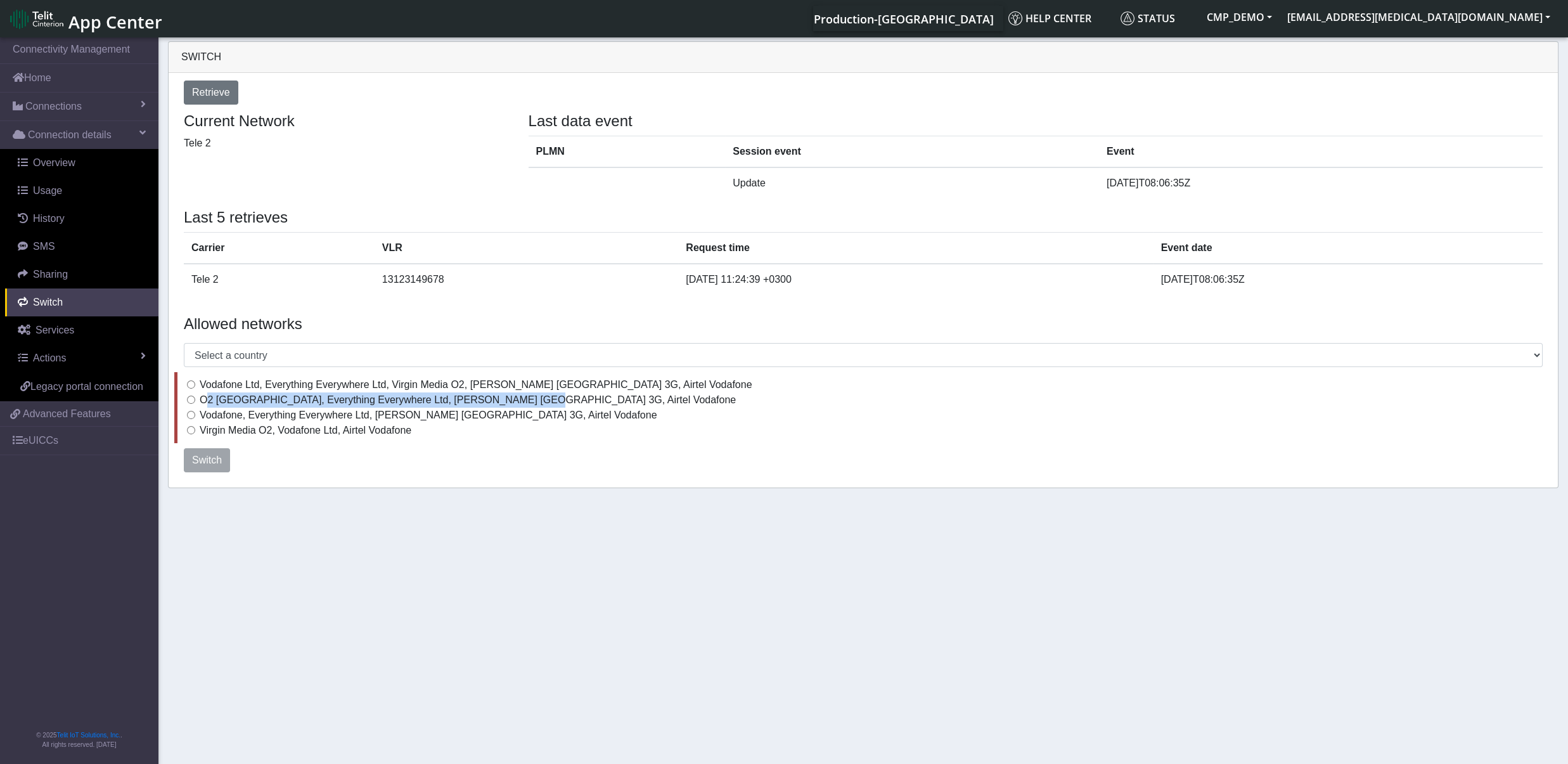
drag, startPoint x: 198, startPoint y: 396, endPoint x: 504, endPoint y: 395, distance: 306.0
click at [504, 395] on div "O2 [GEOGRAPHIC_DATA], Everything Everywhere Ltd, [PERSON_NAME] [GEOGRAPHIC_DATA…" at bounding box center [865, 400] width 1356 height 15
click at [211, 414] on label "Vodafone, Everything Everywhere Ltd, [PERSON_NAME] [GEOGRAPHIC_DATA] 3G, Airtel…" at bounding box center [428, 415] width 458 height 15
click at [195, 414] on input "Vodafone, Everything Everywhere Ltd, [PERSON_NAME] [GEOGRAPHIC_DATA] 3G, Airtel…" at bounding box center [190, 414] width 8 height 8
radio input "true"
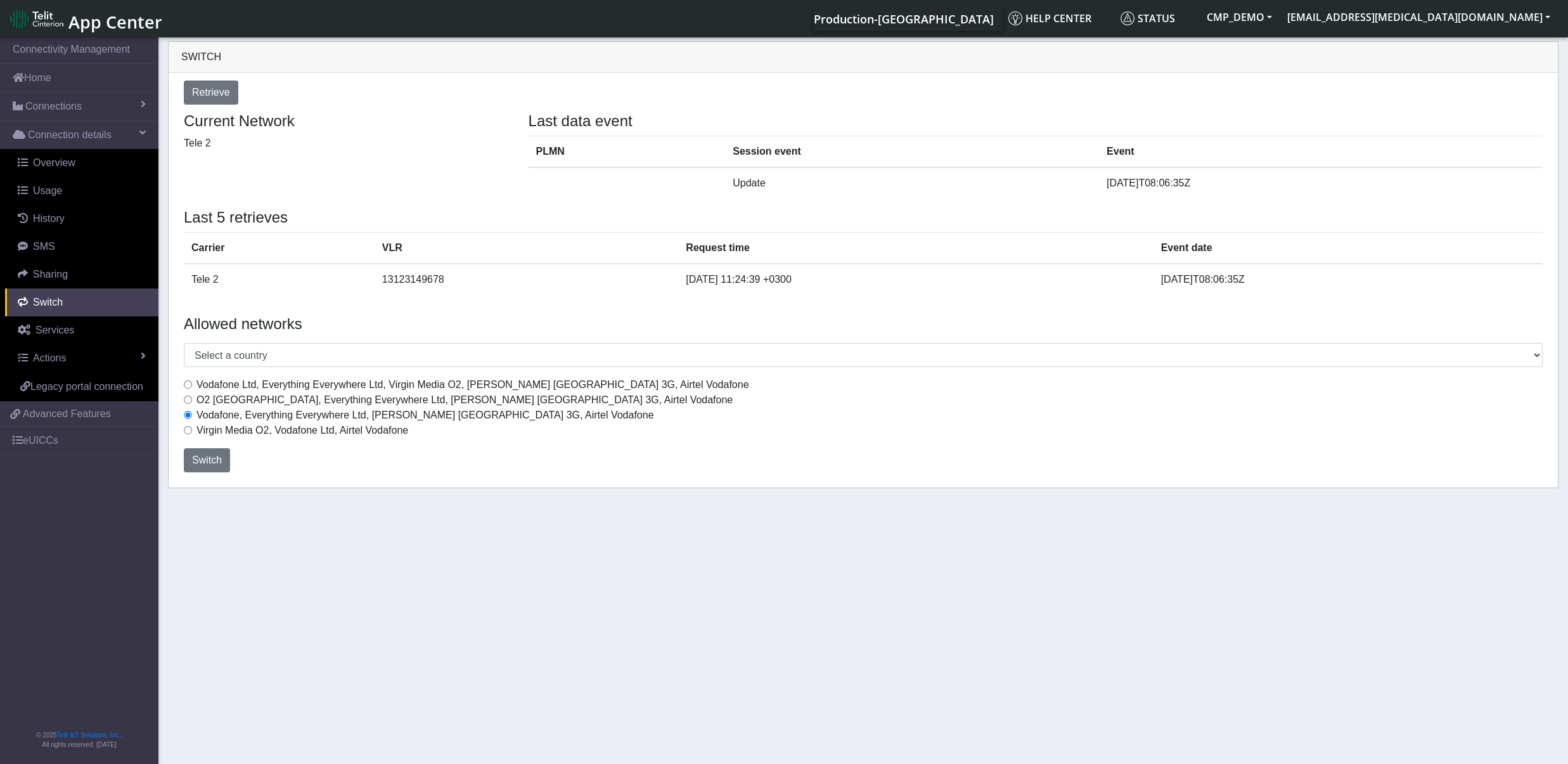
drag, startPoint x: 198, startPoint y: 415, endPoint x: 448, endPoint y: 437, distance: 251.0
click at [500, 425] on div "Vodafone Ltd, Everything Everywhere Ltd, Virgin Media O2, [PERSON_NAME] UK 3G, …" at bounding box center [864, 408] width 1378 height 71
click at [411, 440] on div "Vodafone Ltd, Everything Everywhere Ltd, Virgin Media O2, [PERSON_NAME] UK 3G, …" at bounding box center [864, 408] width 1378 height 71
drag, startPoint x: 407, startPoint y: 433, endPoint x: 200, endPoint y: 440, distance: 207.1
click at [200, 440] on div "Vodafone Ltd, Everything Everywhere Ltd, Virgin Media O2, [PERSON_NAME] UK 3G, …" at bounding box center [864, 408] width 1378 height 71
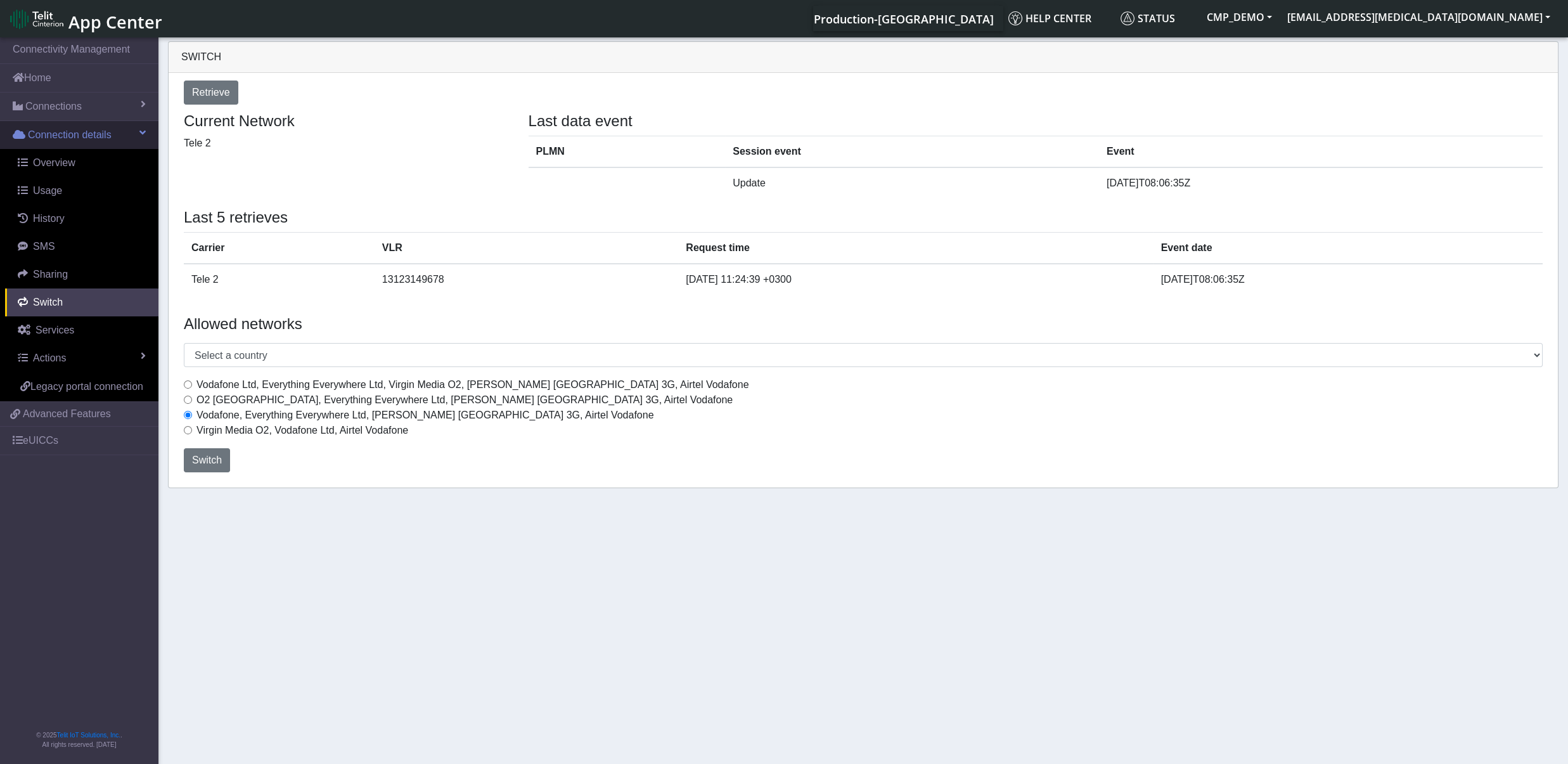
click at [58, 137] on span "Connection details" at bounding box center [70, 135] width 84 height 15
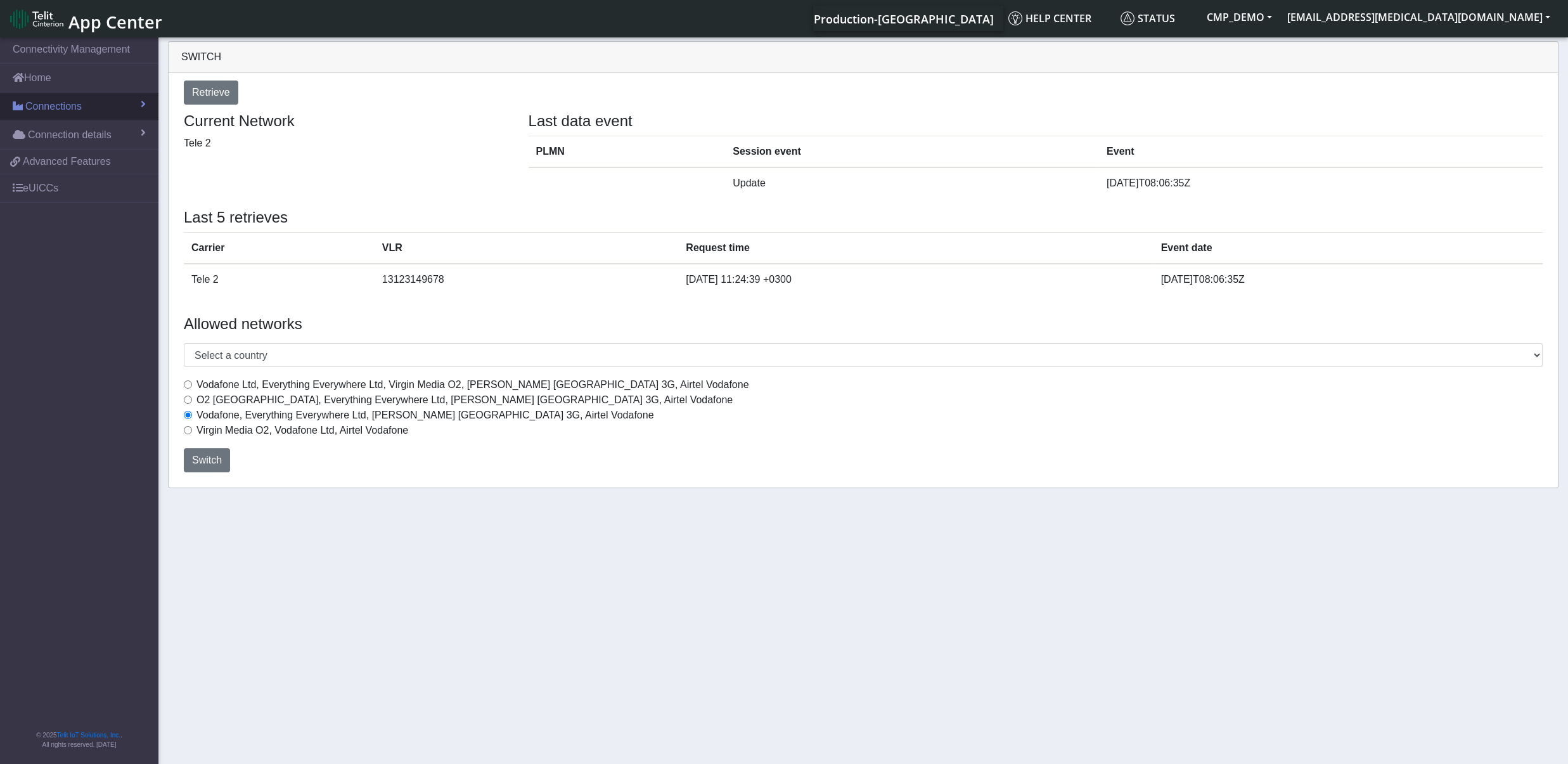
click at [51, 109] on span "Connections" at bounding box center [54, 107] width 56 height 15
click at [53, 135] on link "List" at bounding box center [79, 133] width 158 height 26
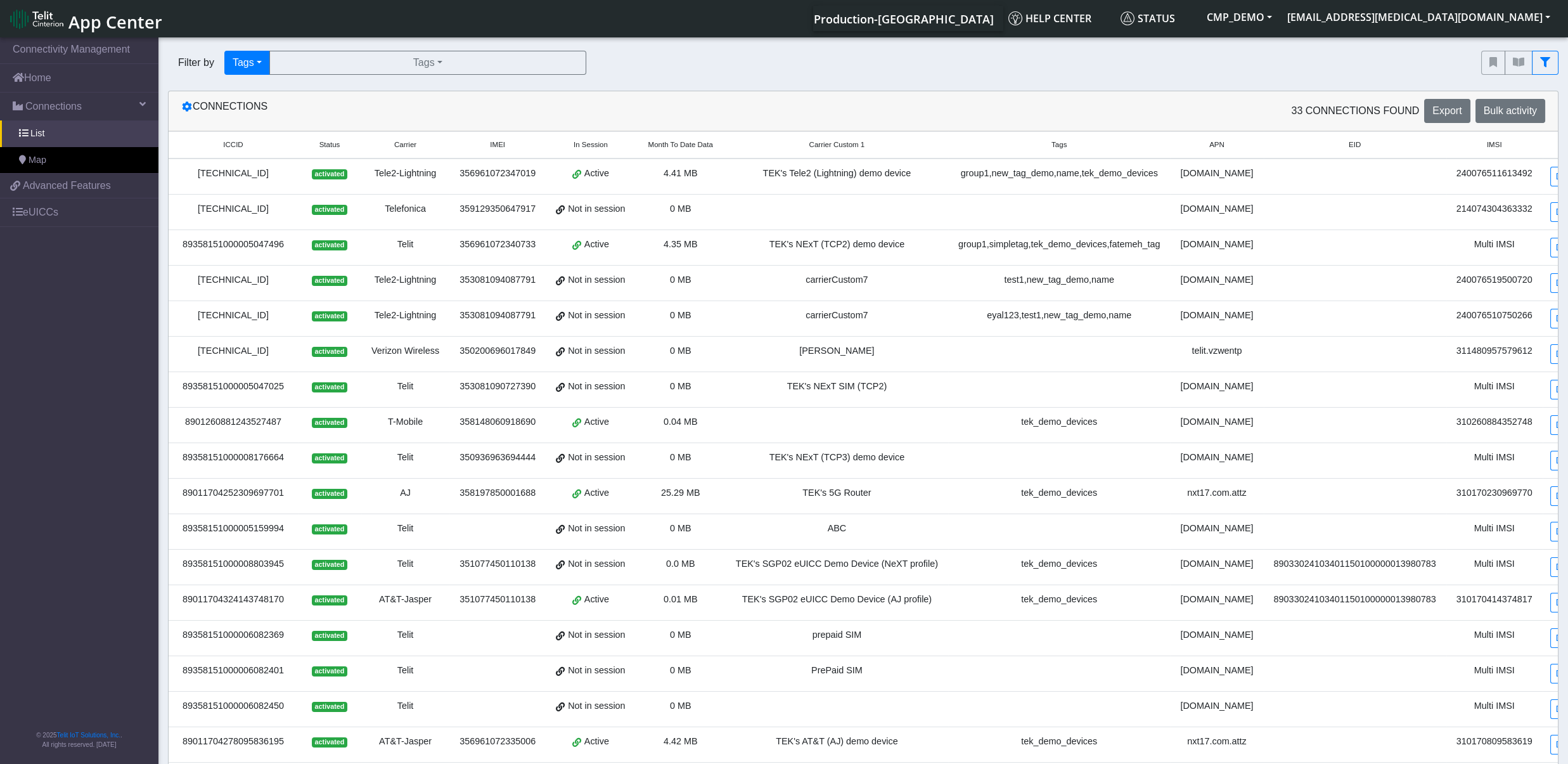
drag, startPoint x: 285, startPoint y: 178, endPoint x: 186, endPoint y: 176, distance: 99.0
click at [186, 176] on div "[TECHNICAL_ID]" at bounding box center [233, 173] width 114 height 14
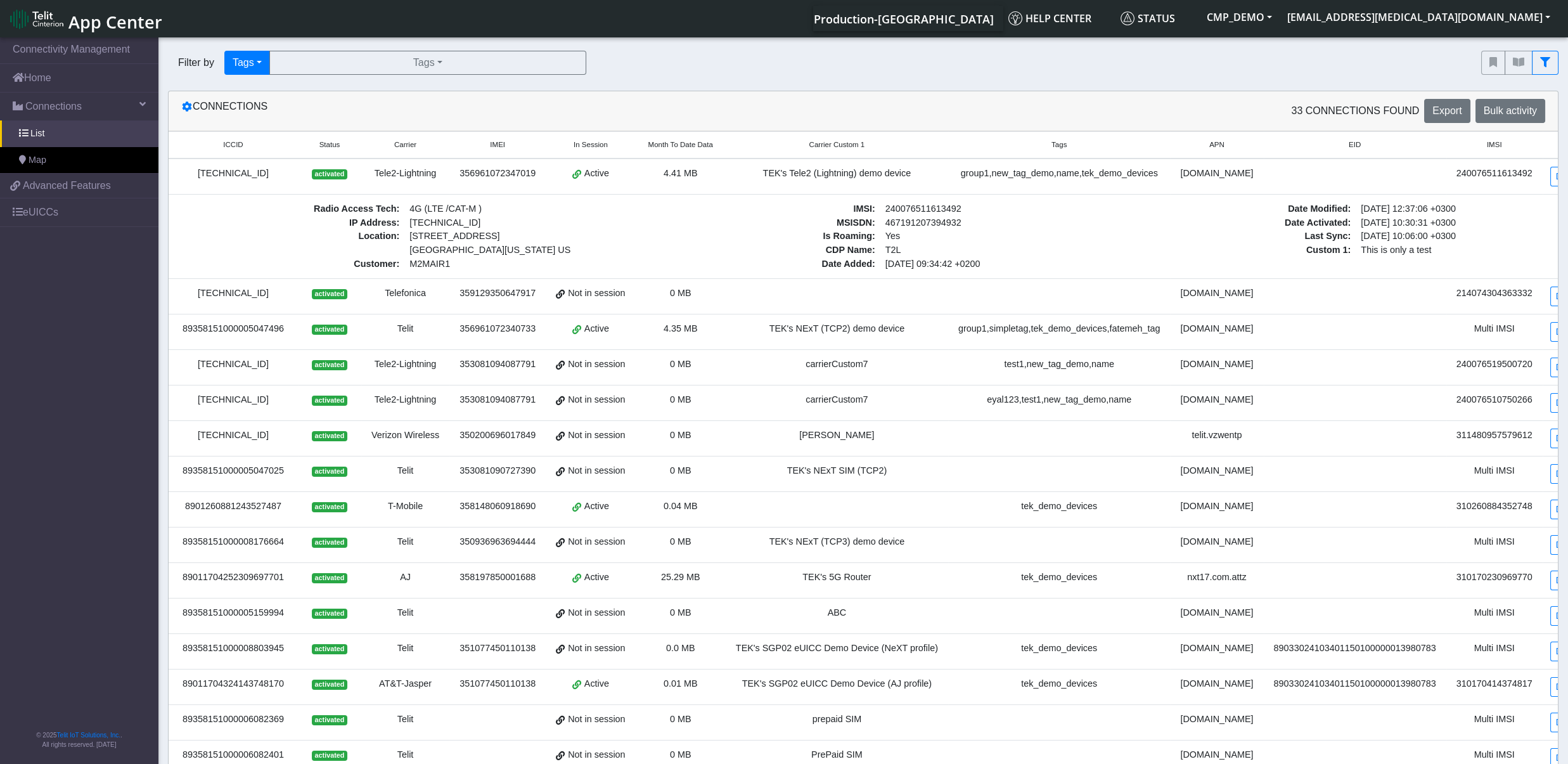
copy div "[TECHNICAL_ID]"
click at [1550, 180] on link "Detail" at bounding box center [1567, 177] width 35 height 20
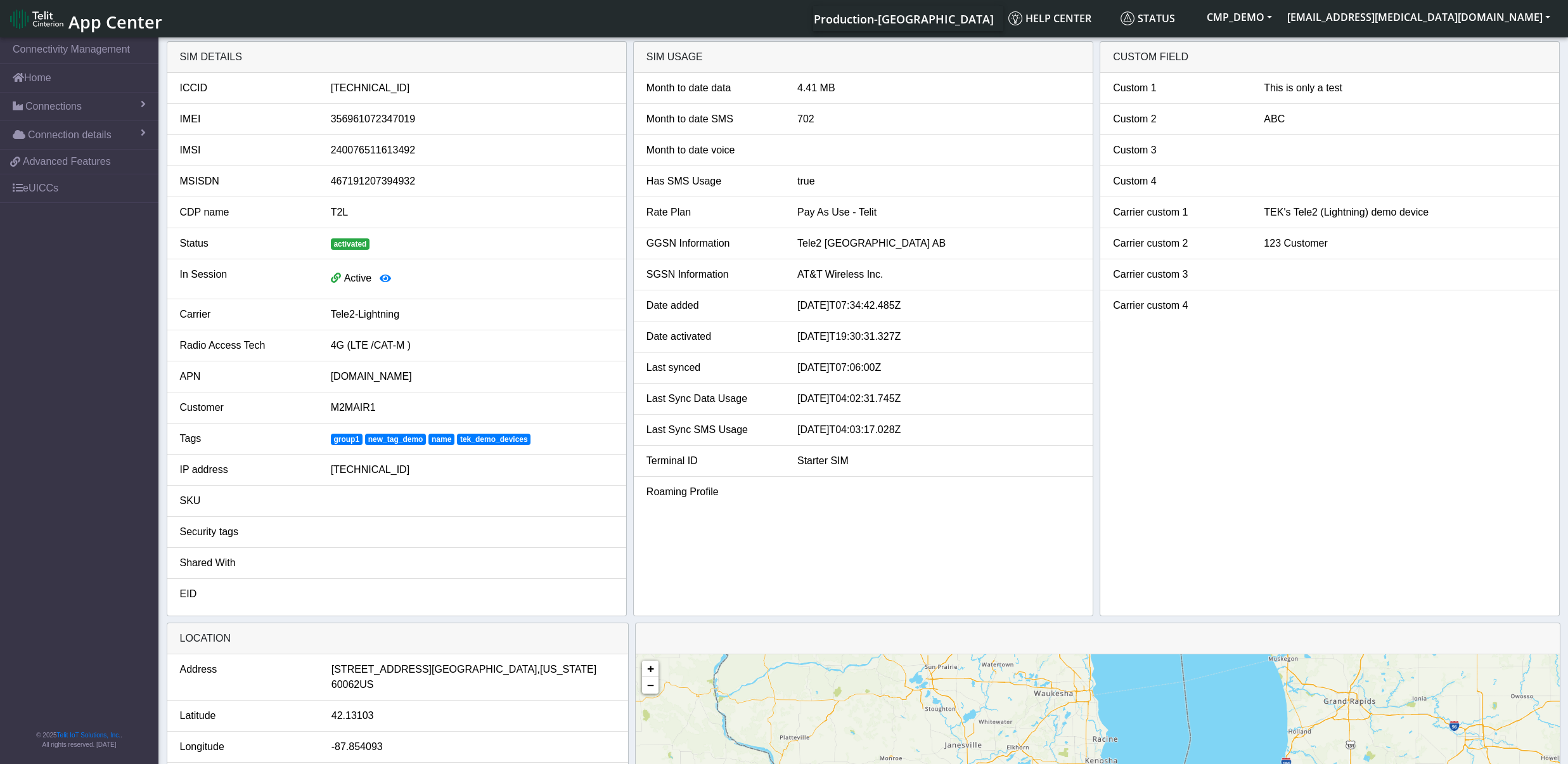
click at [112, 16] on span "App Center" at bounding box center [115, 22] width 94 height 24
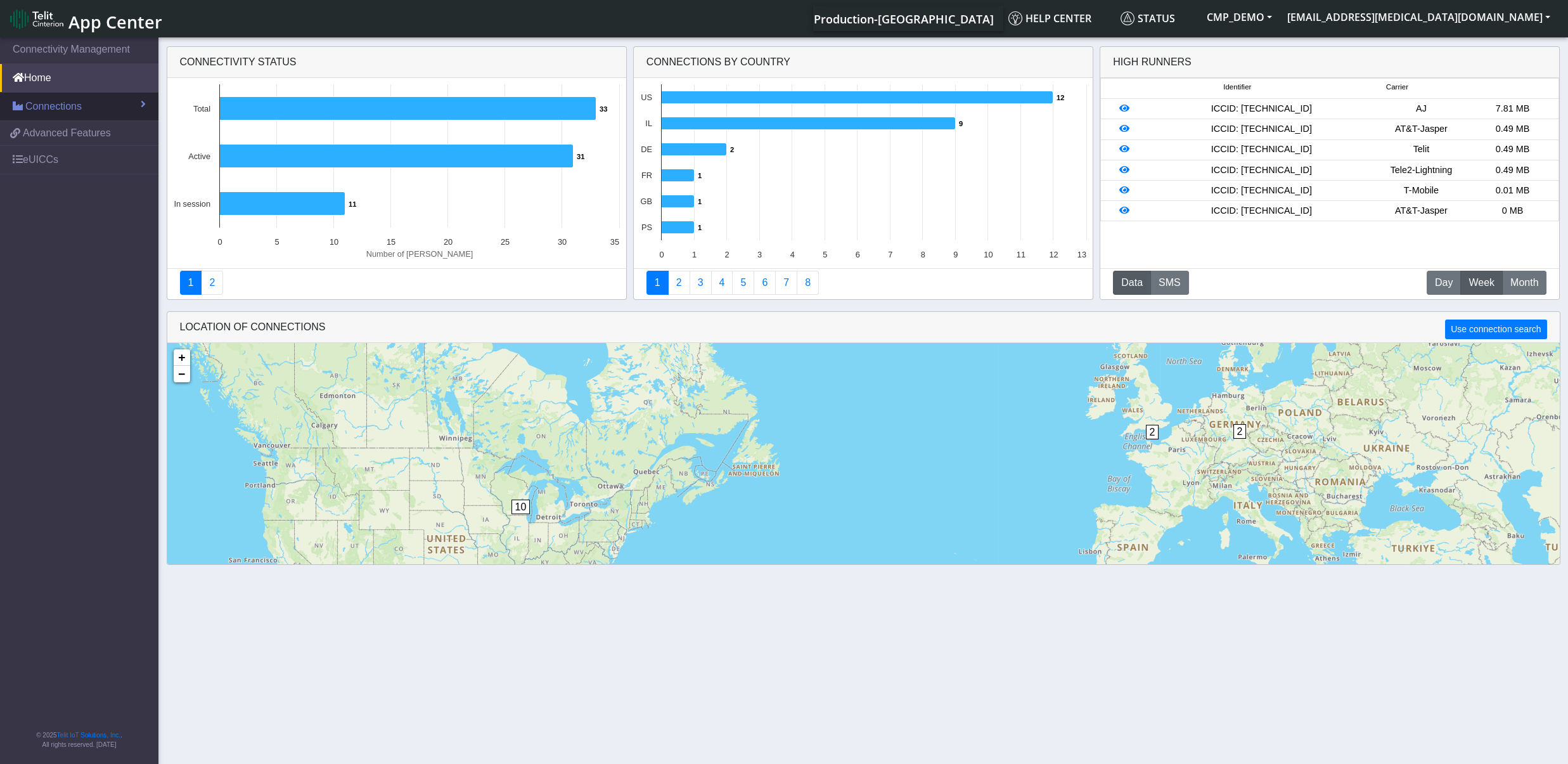
click at [74, 107] on span "Connections" at bounding box center [54, 107] width 56 height 15
click at [54, 137] on link "List" at bounding box center [79, 133] width 158 height 26
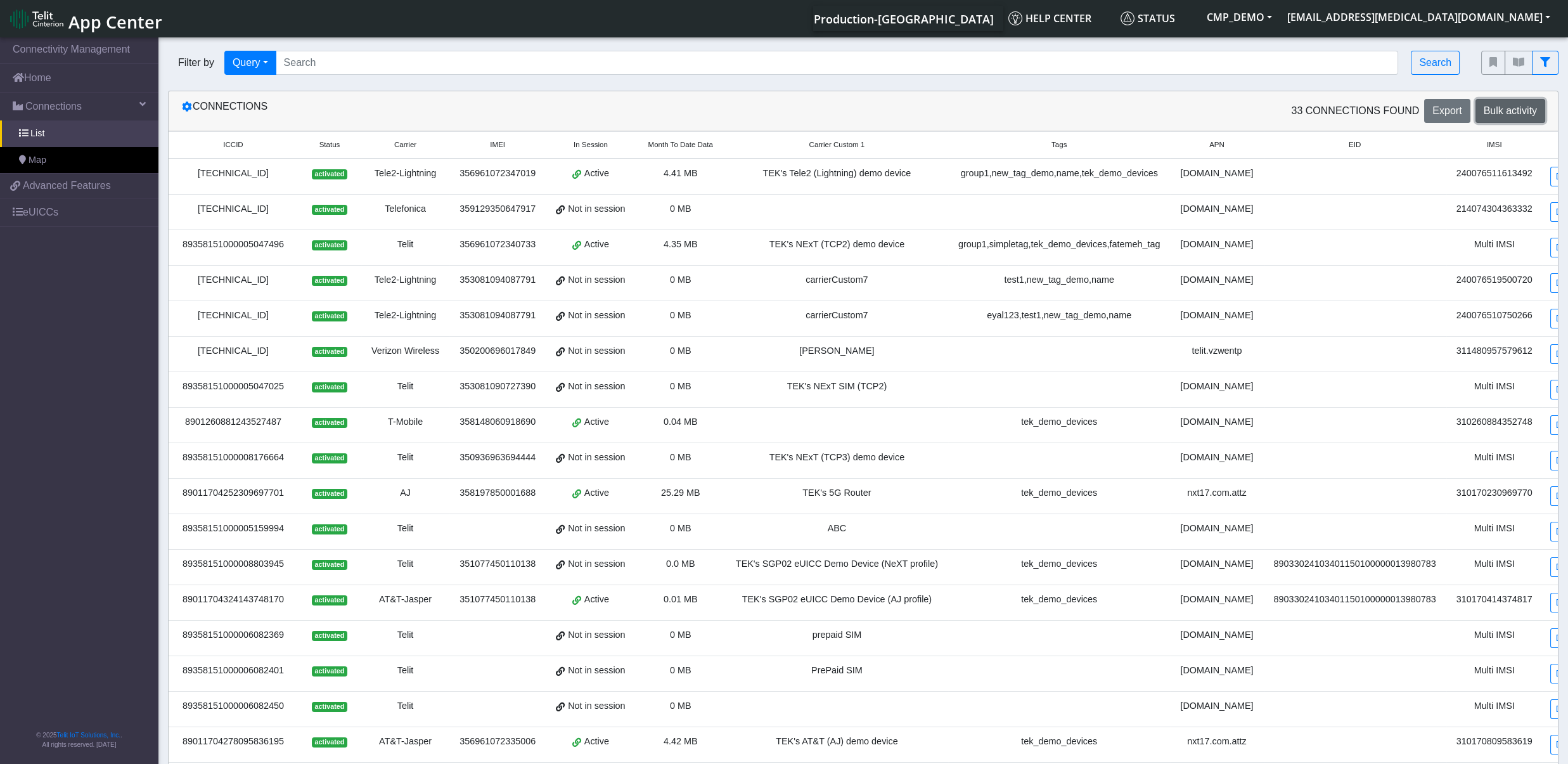
click at [1496, 114] on span "Bulk activity" at bounding box center [1510, 111] width 53 height 11
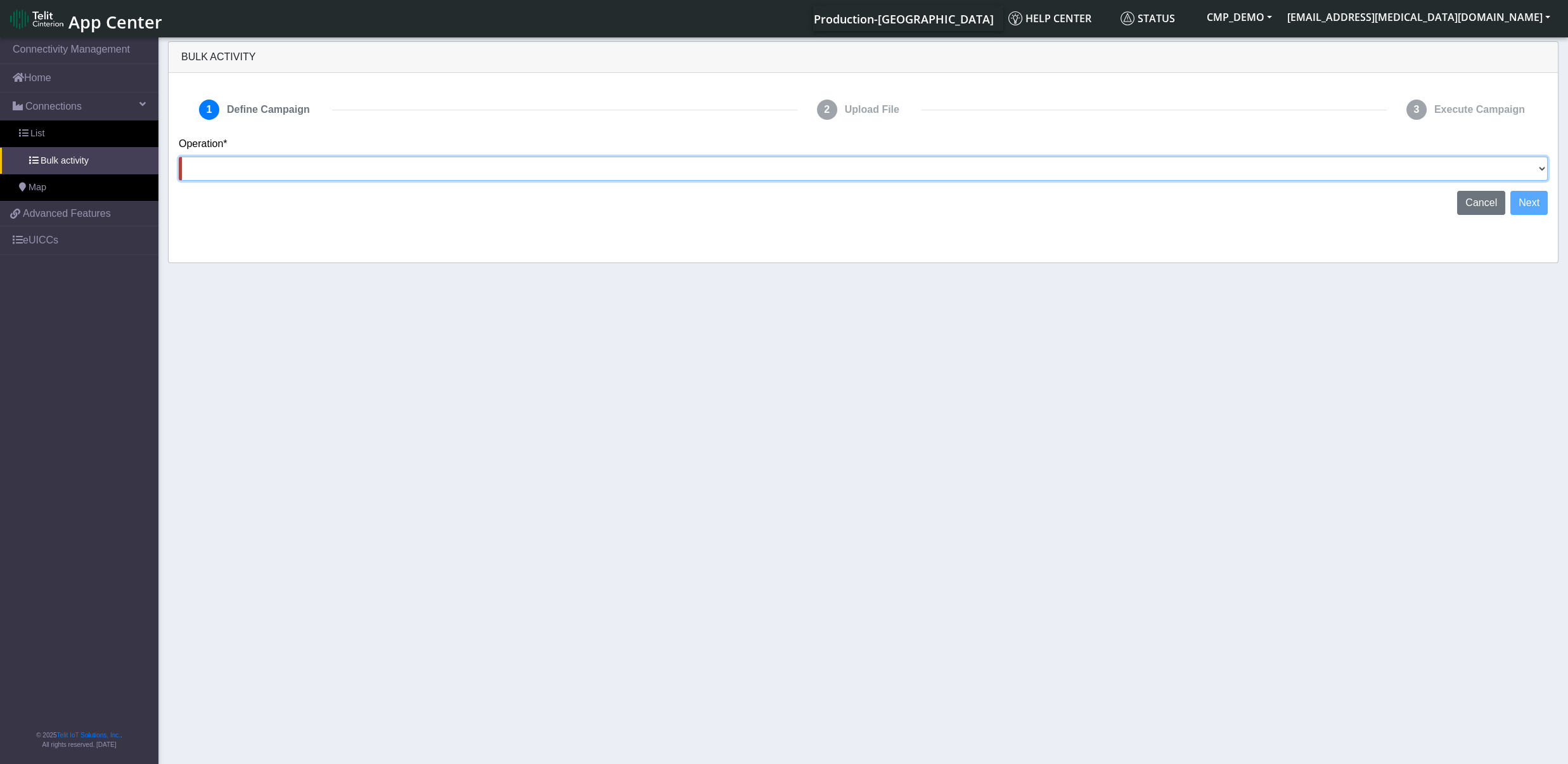
click at [178, 157] on select "Activate SIMs Deactivate SIMs Add Tags Remove Tags Advanced" at bounding box center [863, 168] width 1369 height 24
select select "Activate SIMs"
click option "Activate SIMs" at bounding box center [0, 0] width 0 height 0
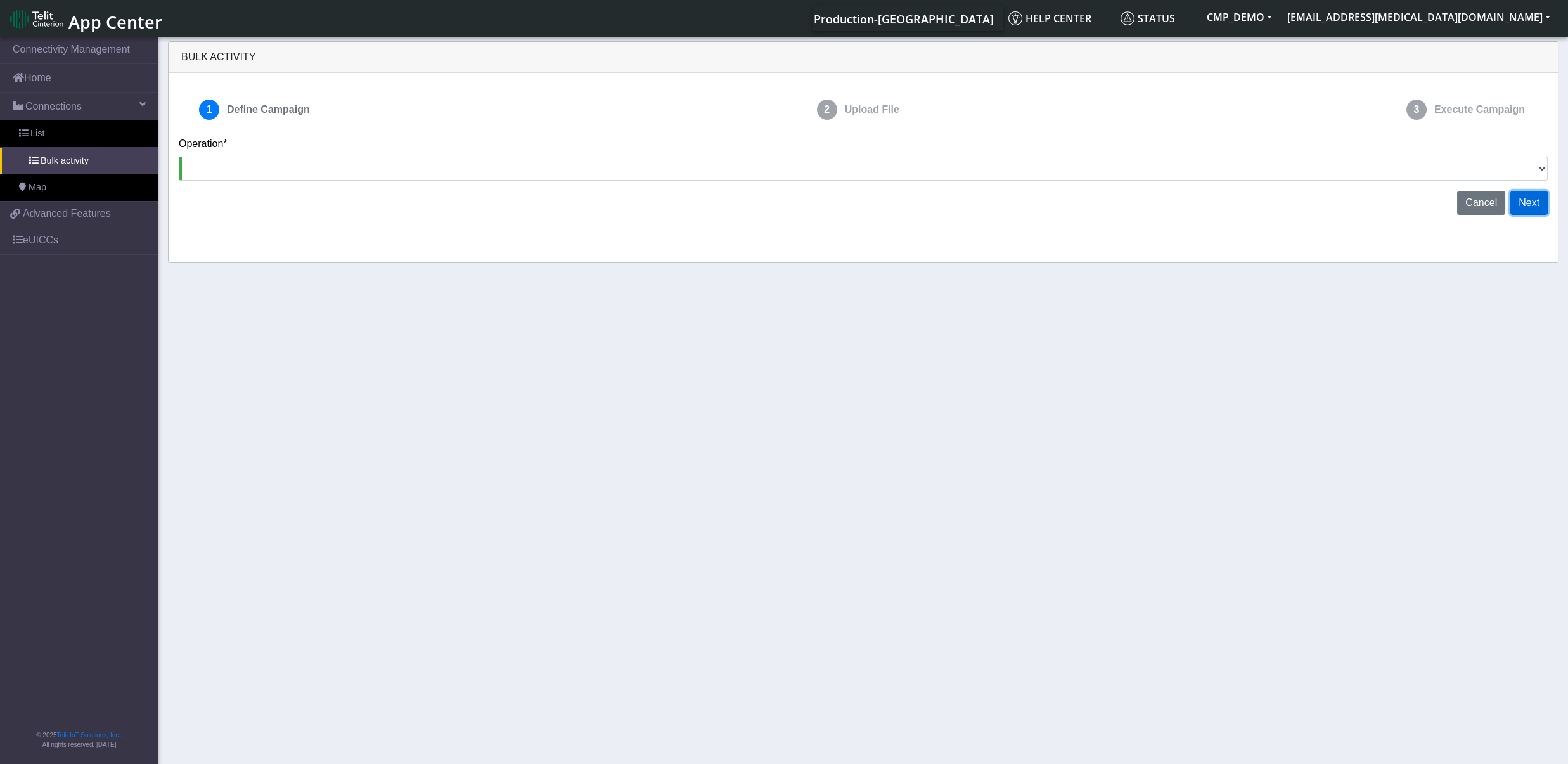
click at [1542, 211] on button "Next" at bounding box center [1528, 203] width 37 height 24
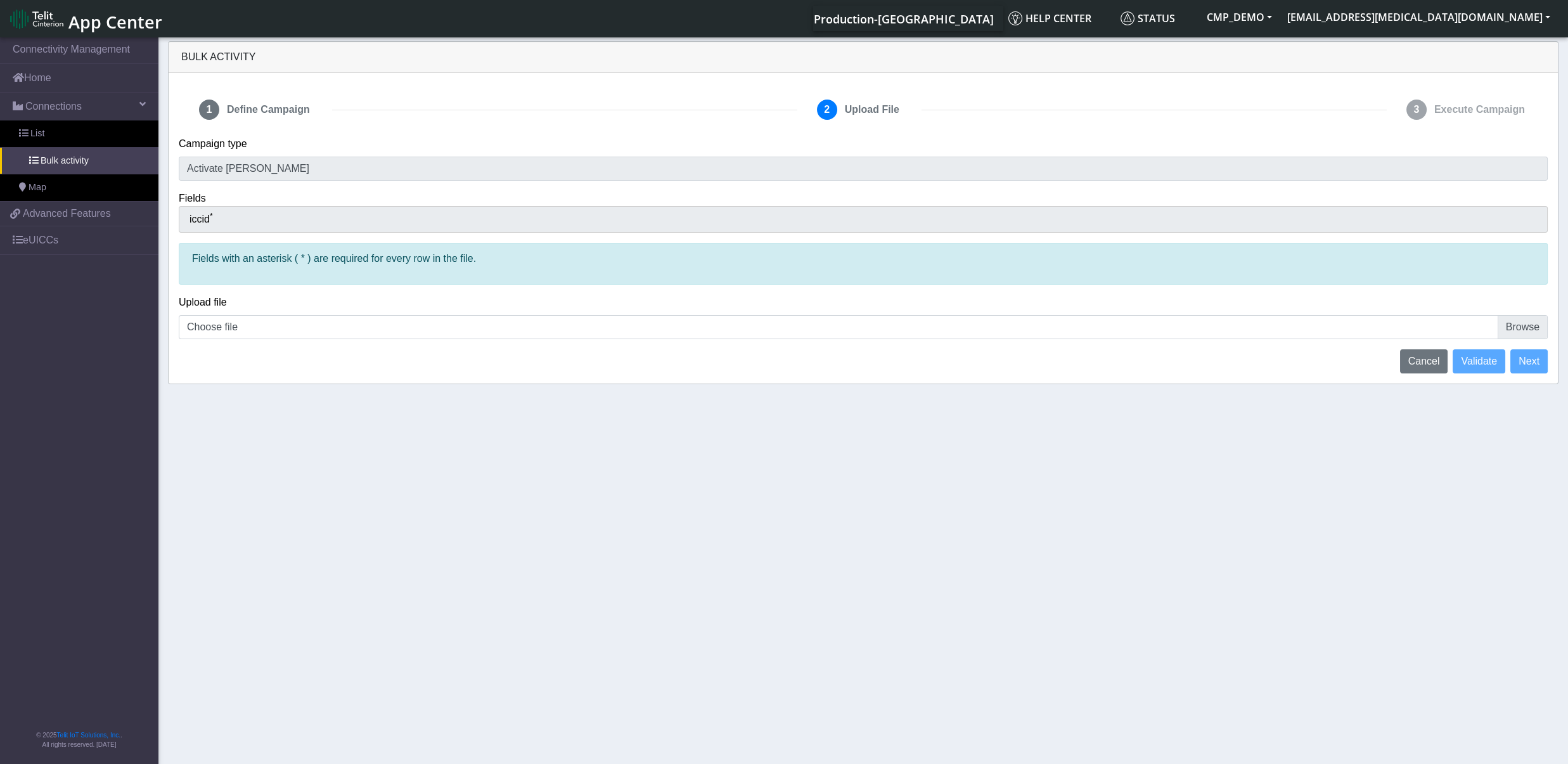
click at [295, 225] on div "iccid *" at bounding box center [863, 219] width 1369 height 26
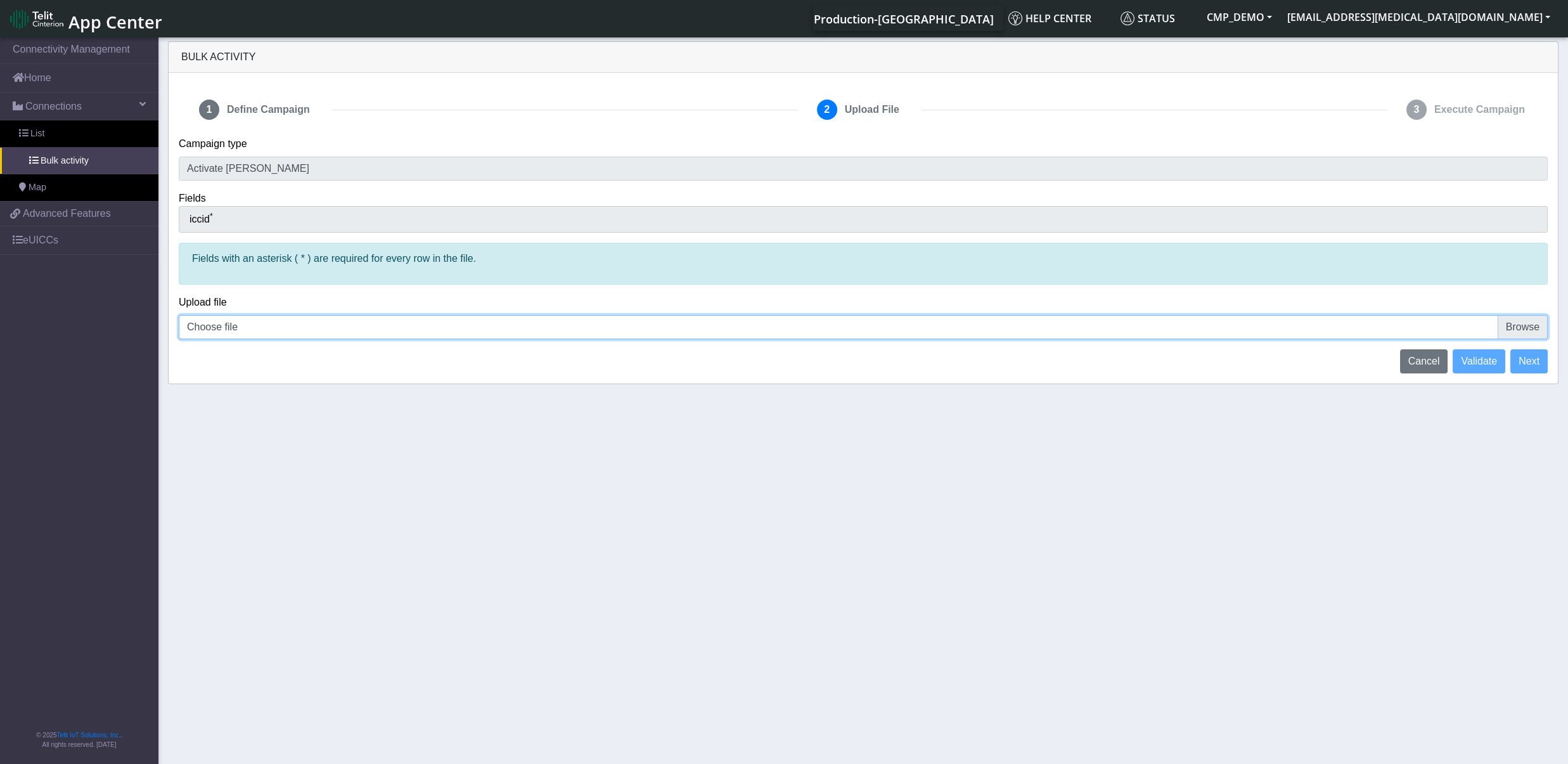
click at [241, 329] on input "Choose file" at bounding box center [863, 327] width 1369 height 24
click at [1529, 324] on input "Choose file" at bounding box center [863, 327] width 1369 height 24
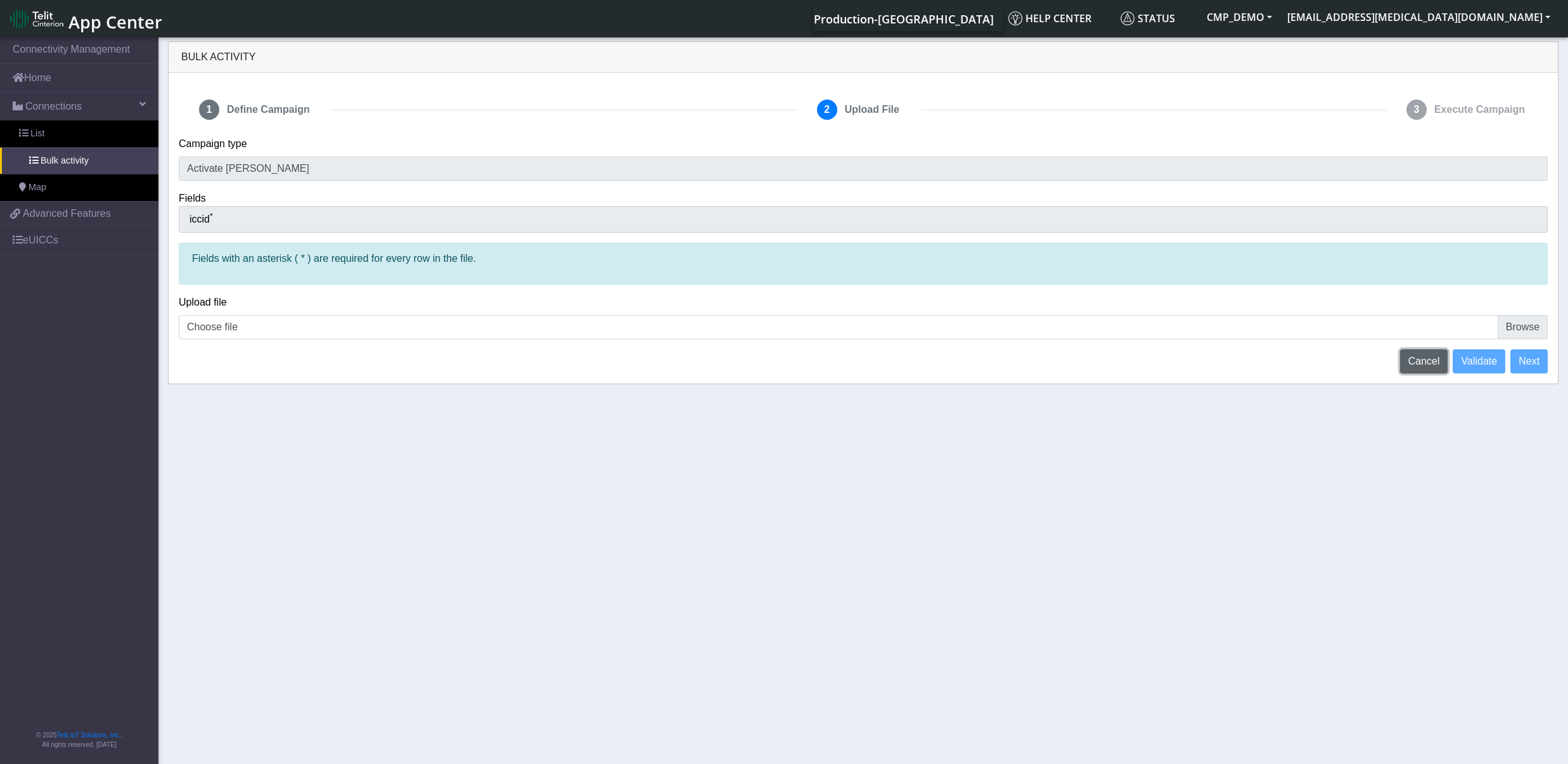
click at [1431, 362] on span "Cancel" at bounding box center [1423, 362] width 32 height 11
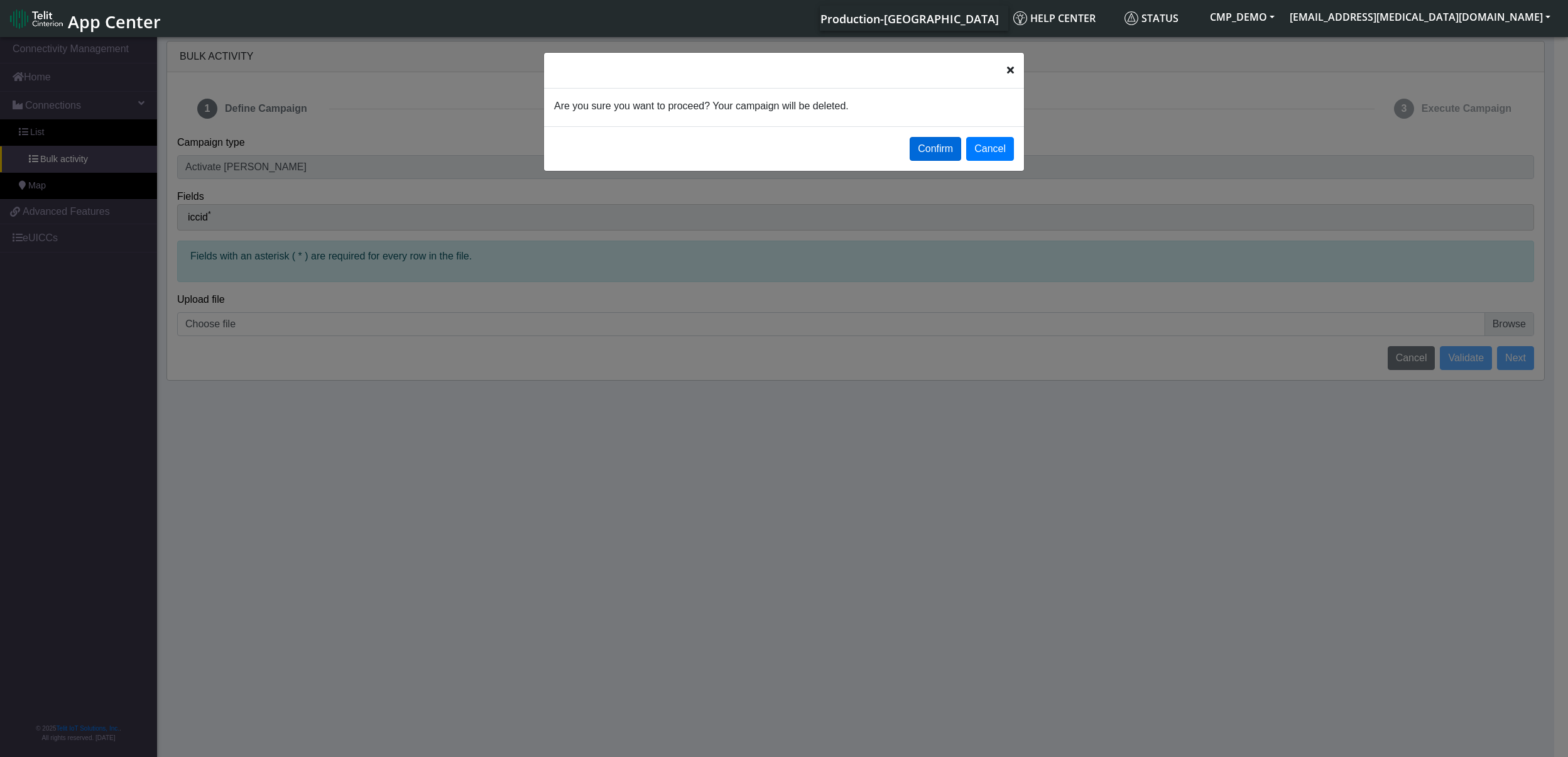
click at [931, 154] on button "Confirm" at bounding box center [935, 149] width 51 height 23
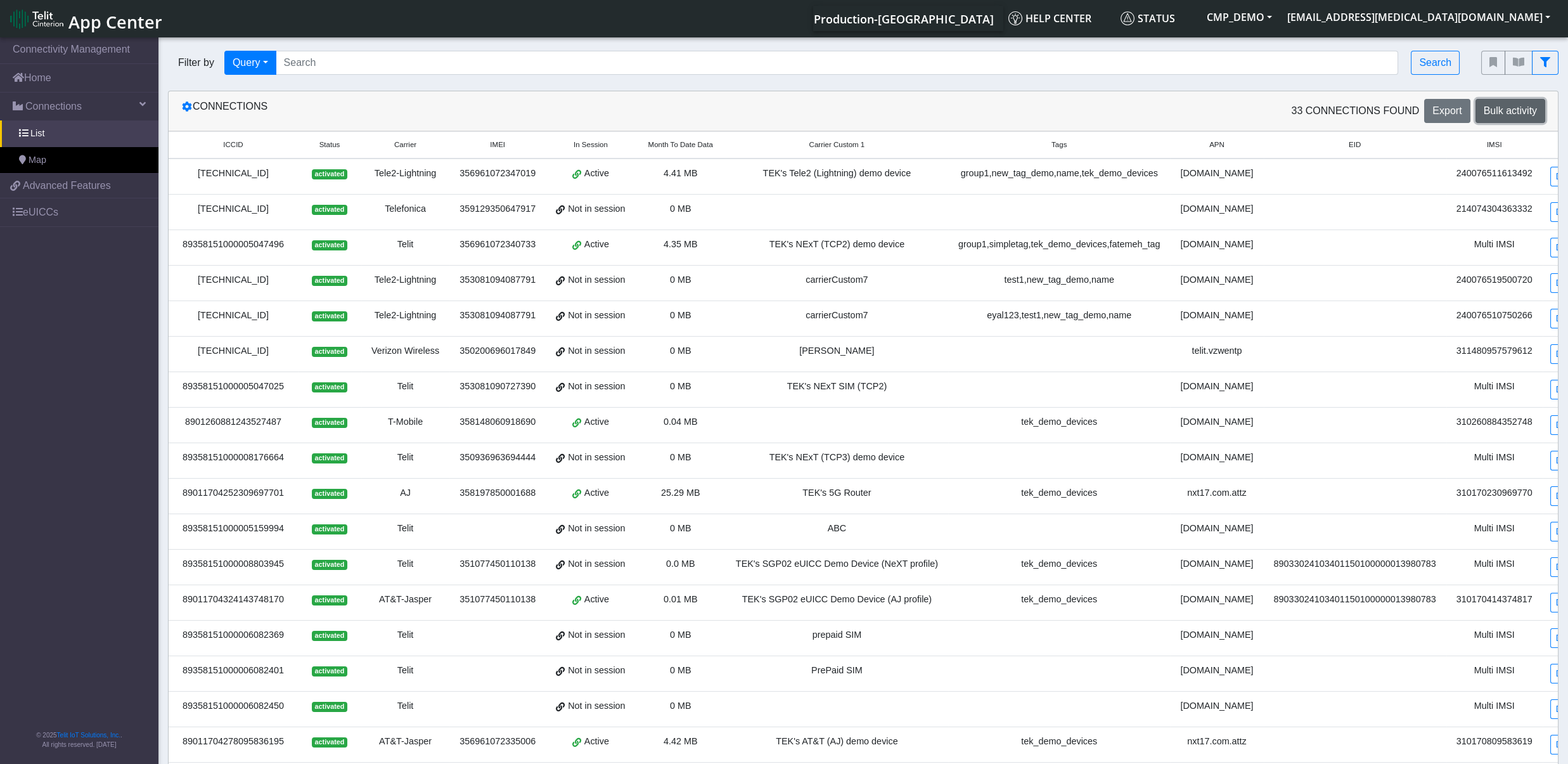
click at [1507, 112] on span "Bulk activity" at bounding box center [1510, 111] width 53 height 11
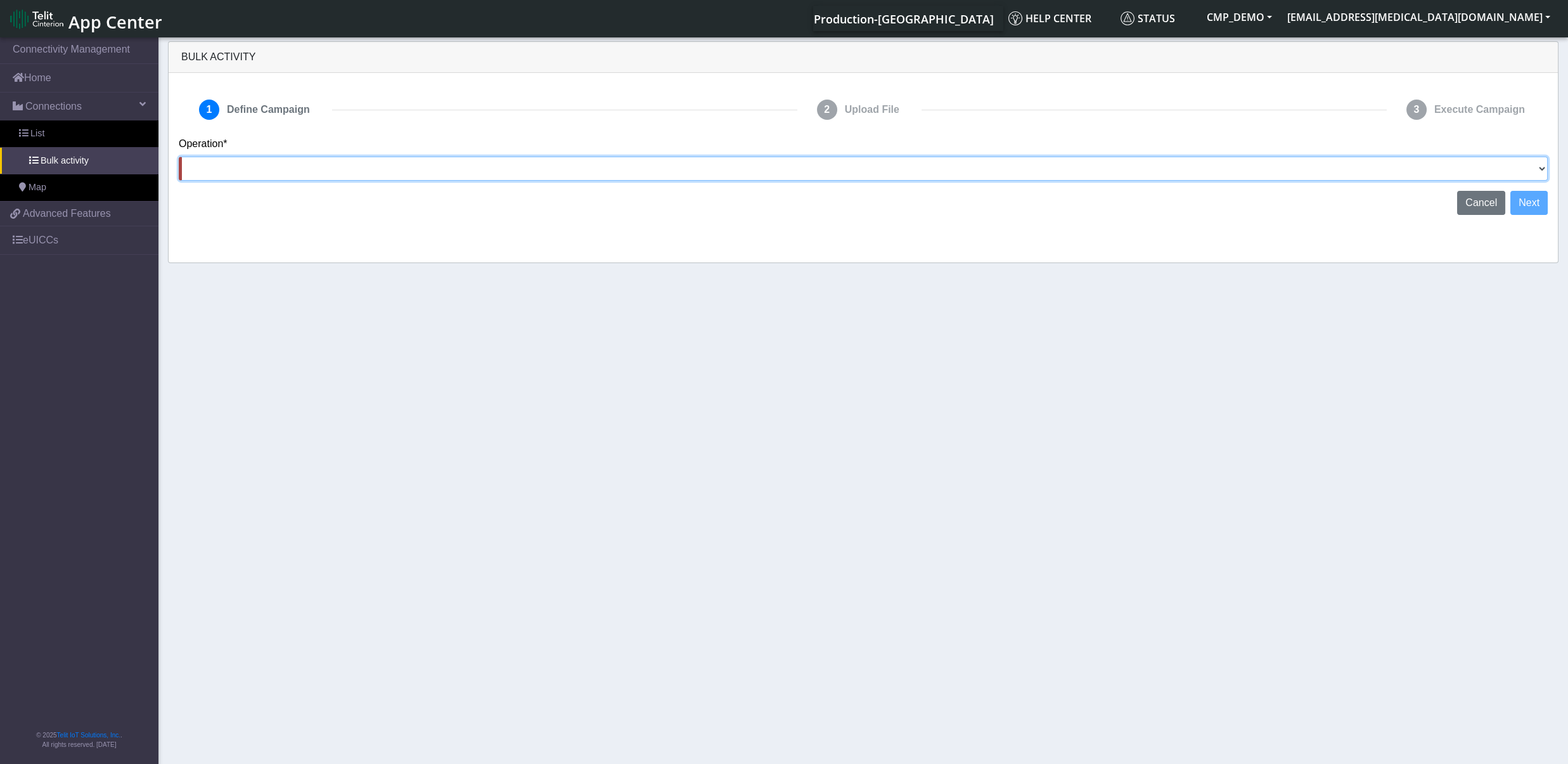
select select "Advanced"
click option "Advanced" at bounding box center [0, 0] width 0 height 0
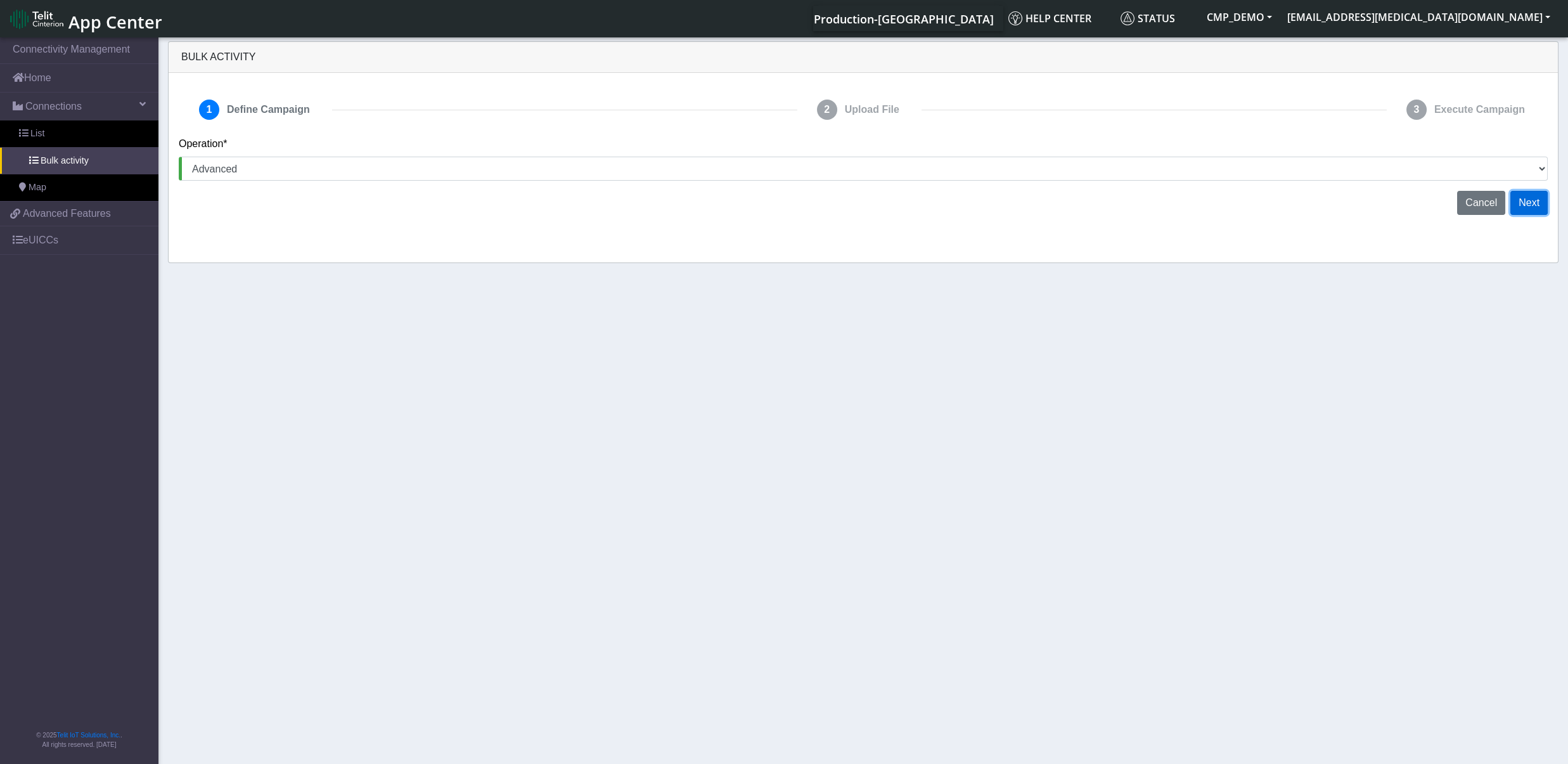
click at [1521, 209] on button "Next" at bounding box center [1528, 203] width 37 height 24
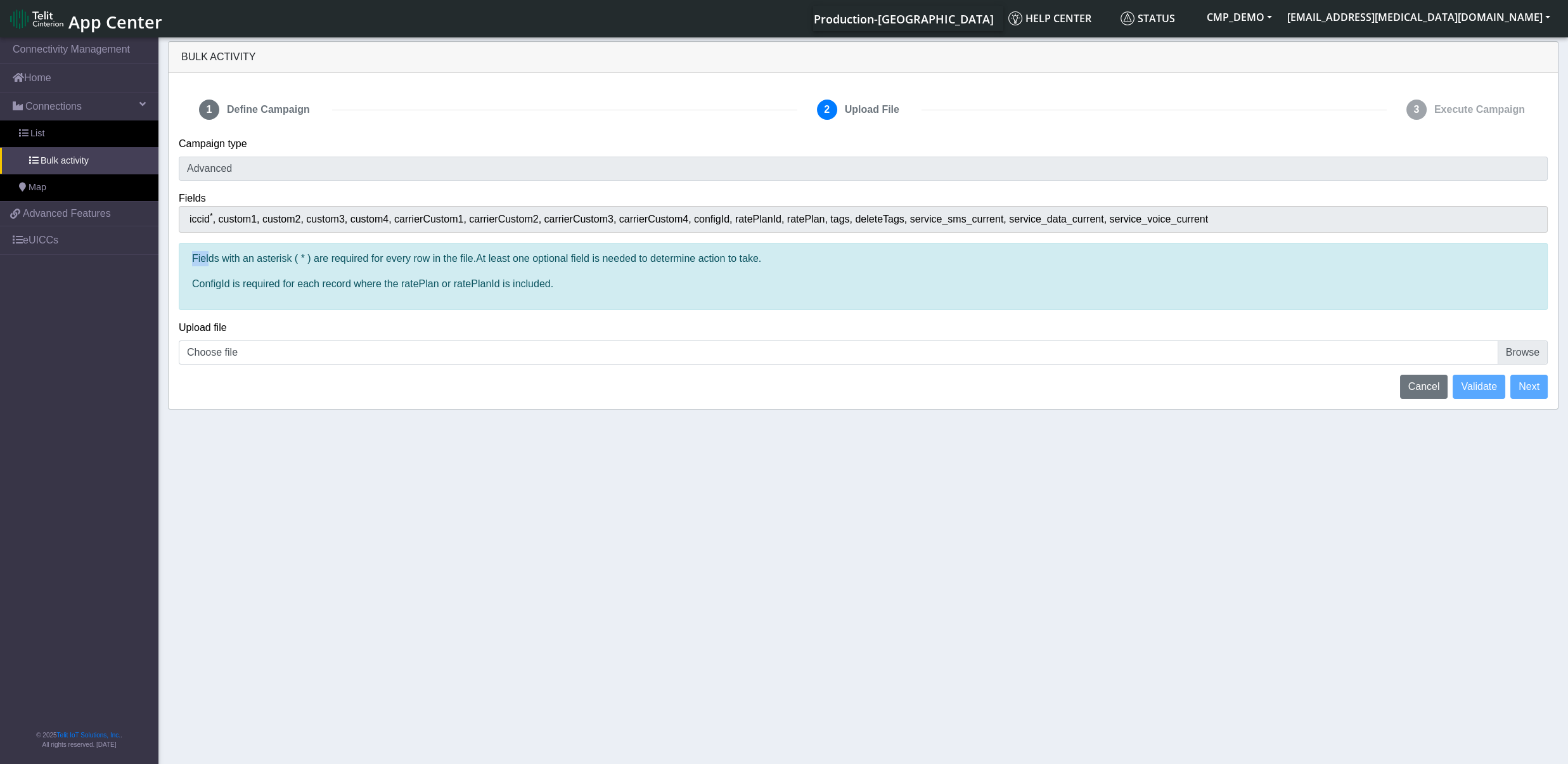
drag, startPoint x: 1214, startPoint y: 222, endPoint x: 203, endPoint y: 239, distance: 1011.1
click at [203, 239] on div "Fields iccid * custom1 custom2 custom3 custom4 carrierCustom1 carrierCustom2 ca…" at bounding box center [863, 256] width 1388 height 129
